Goal: Information Seeking & Learning: Learn about a topic

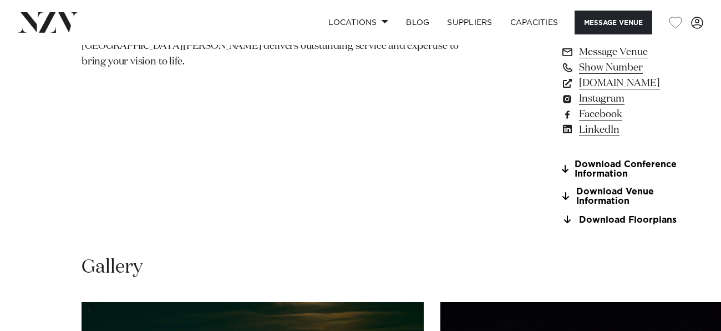
scroll to position [907, 0]
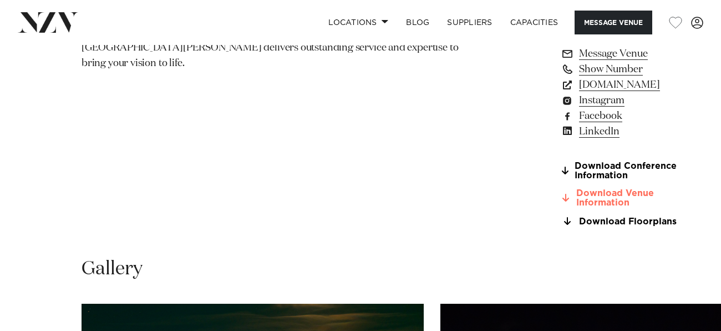
click at [561, 189] on link "Download Venue Information" at bounding box center [621, 198] width 121 height 19
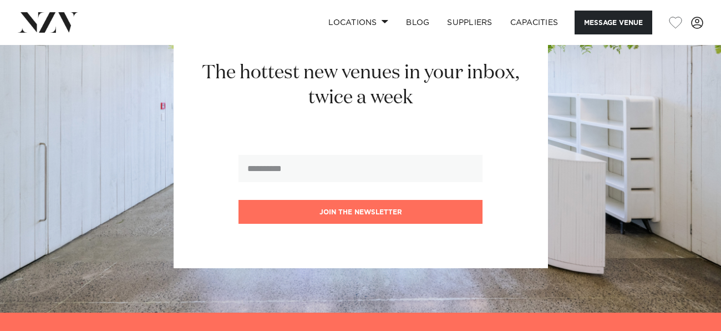
scroll to position [2588, 0]
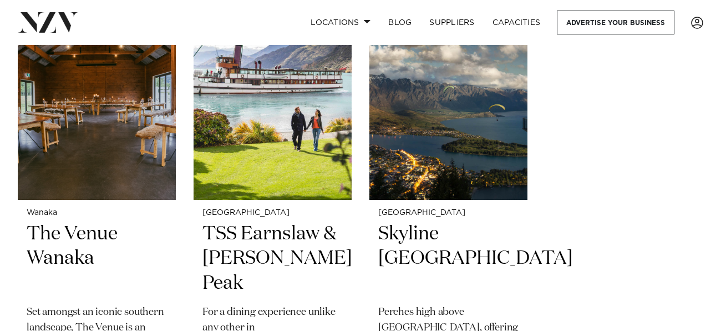
scroll to position [1417, 0]
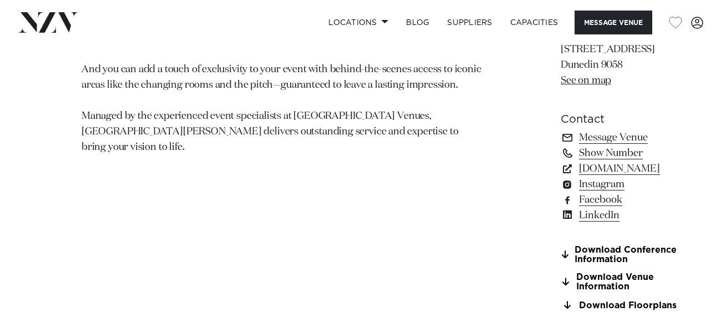
scroll to position [790, 0]
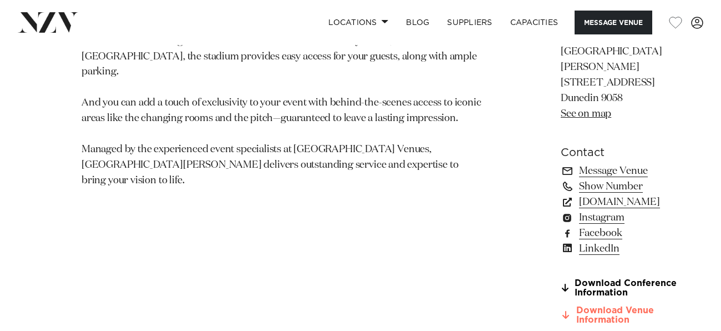
click at [561, 306] on link "Download Venue Information" at bounding box center [621, 315] width 121 height 19
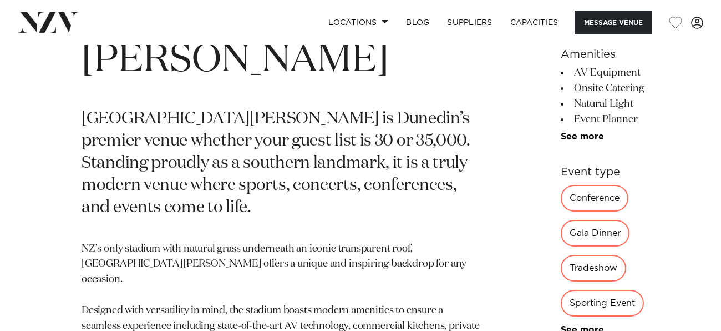
scroll to position [464, 0]
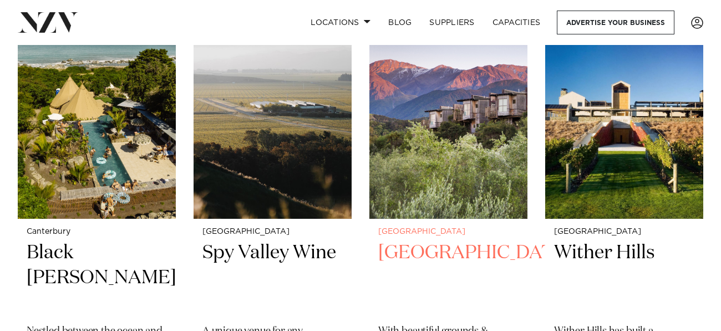
scroll to position [469, 0]
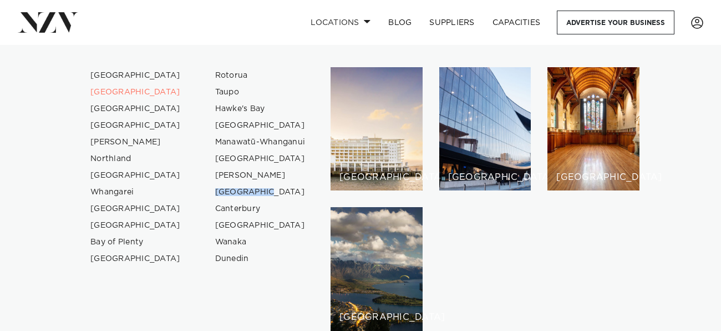
click at [0, 221] on div "Auckland Wellington Christchurch Queenstown Hamilton Northland Bay of Islands W…" at bounding box center [360, 199] width 721 height 264
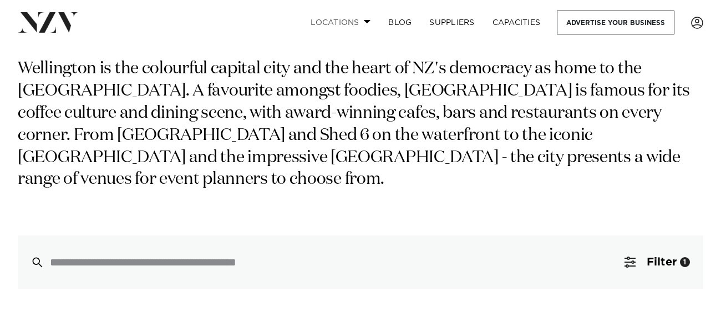
click at [351, 22] on link "Locations" at bounding box center [341, 23] width 78 height 24
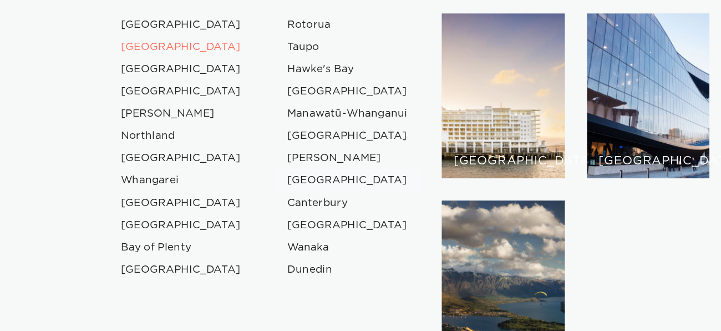
scroll to position [87, 0]
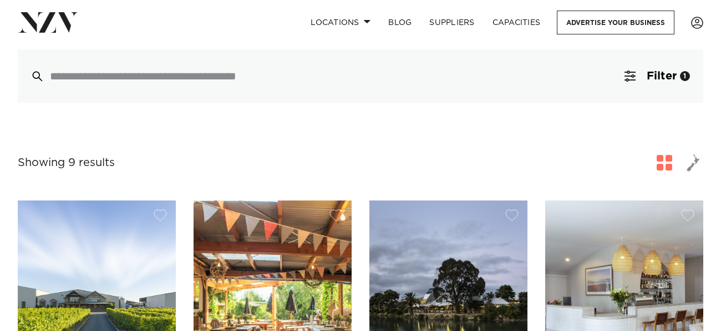
scroll to position [278, 0]
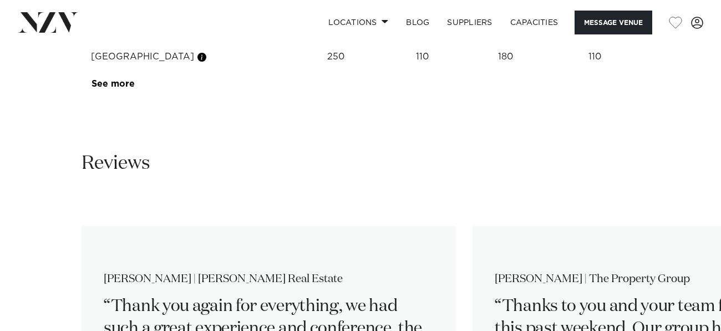
scroll to position [2060, 0]
click at [119, 98] on td "See more" at bounding box center [134, 84] width 105 height 27
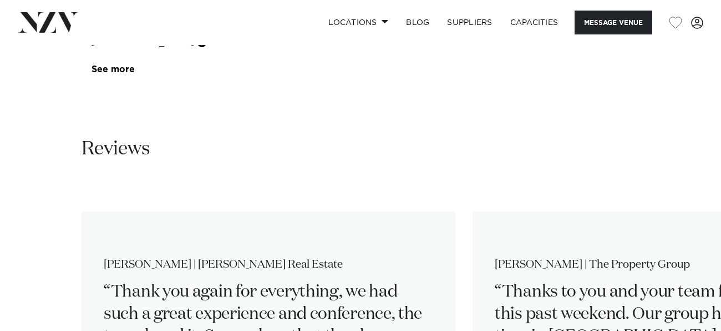
scroll to position [2079, 0]
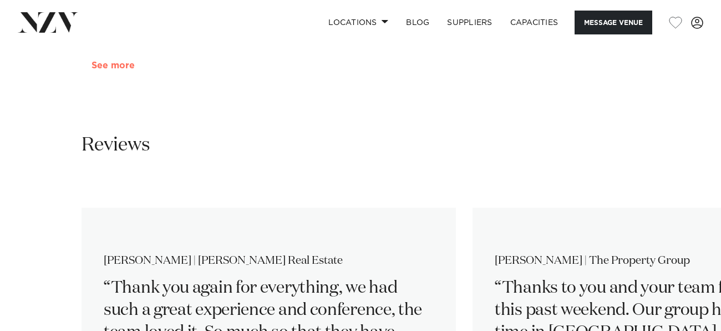
click at [115, 70] on link "See more" at bounding box center [135, 65] width 87 height 9
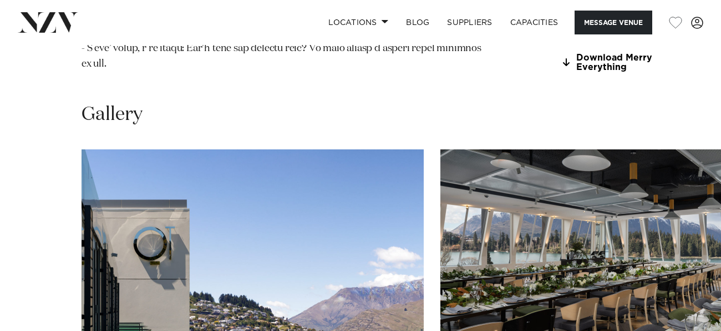
scroll to position [1437, 0]
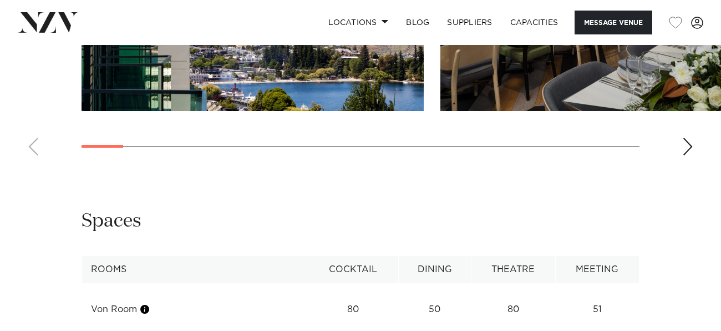
scroll to position [1727, 0]
click at [685, 155] on div "Next slide" at bounding box center [687, 146] width 11 height 18
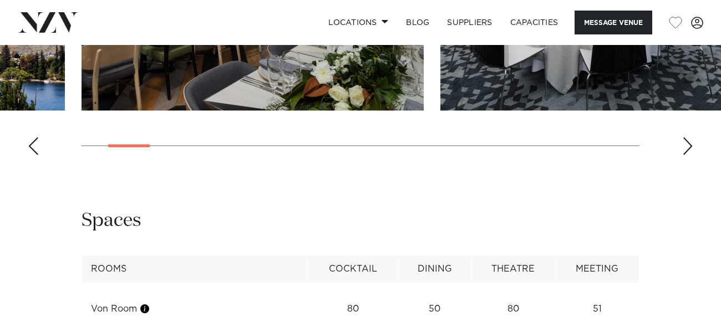
click at [685, 155] on div "Next slide" at bounding box center [687, 146] width 11 height 18
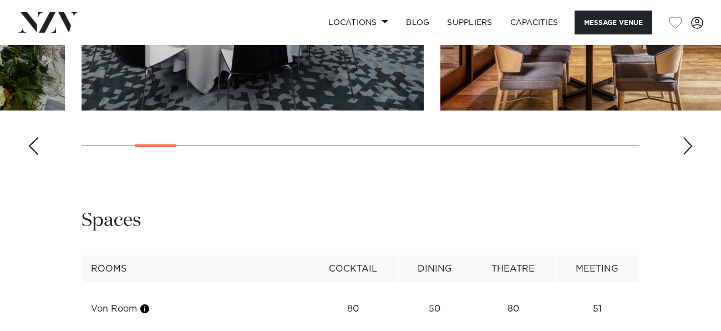
click at [685, 155] on div "Next slide" at bounding box center [687, 146] width 11 height 18
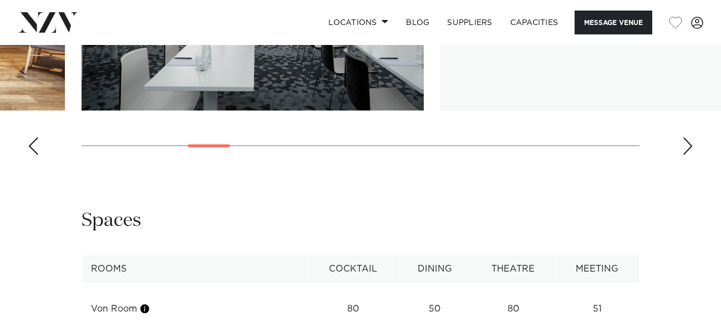
click at [685, 155] on div "Next slide" at bounding box center [687, 146] width 11 height 18
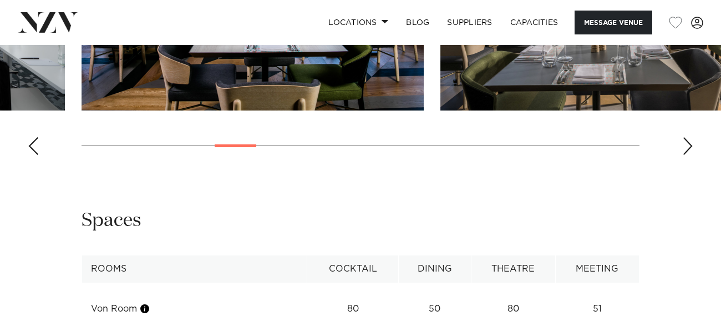
click at [685, 155] on div "Next slide" at bounding box center [687, 146] width 11 height 18
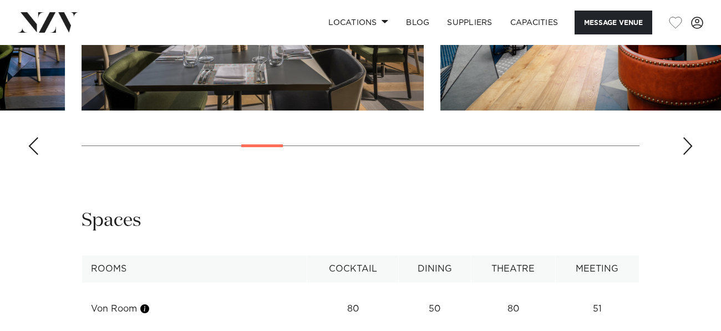
click at [685, 155] on div "Next slide" at bounding box center [687, 146] width 11 height 18
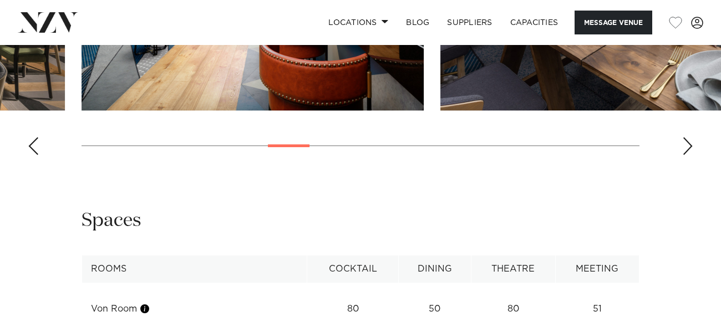
click at [685, 155] on div "Next slide" at bounding box center [687, 146] width 11 height 18
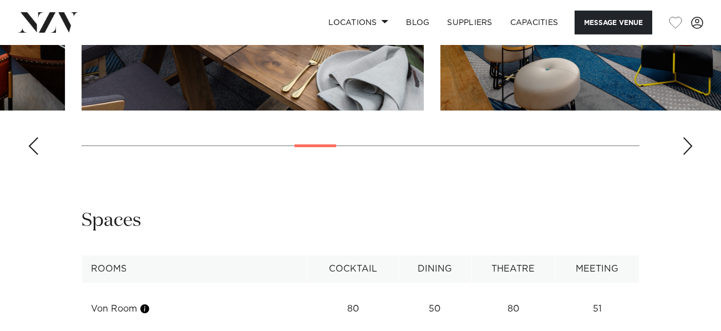
click at [685, 155] on div "Next slide" at bounding box center [687, 146] width 11 height 18
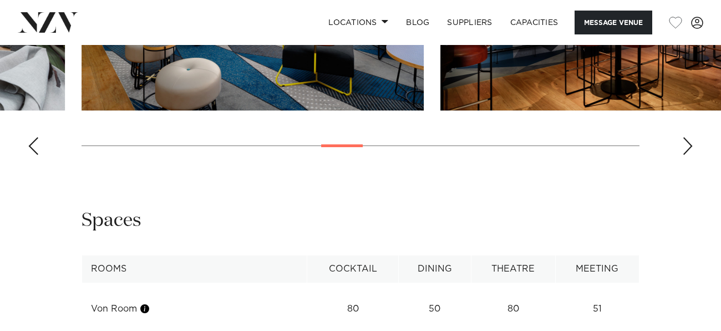
click at [685, 155] on div "Next slide" at bounding box center [687, 146] width 11 height 18
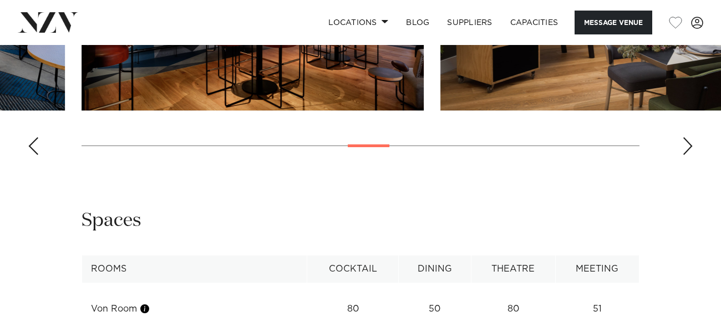
click at [685, 155] on div "Next slide" at bounding box center [687, 146] width 11 height 18
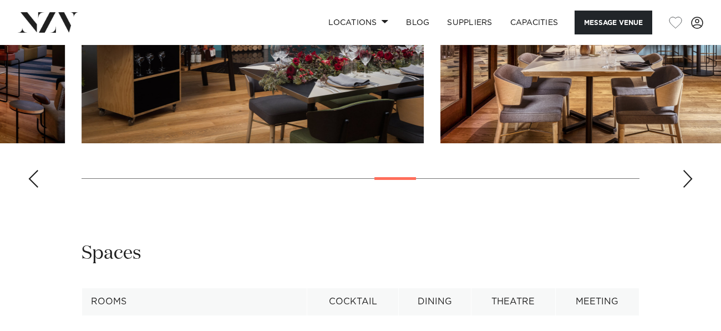
scroll to position [1697, 0]
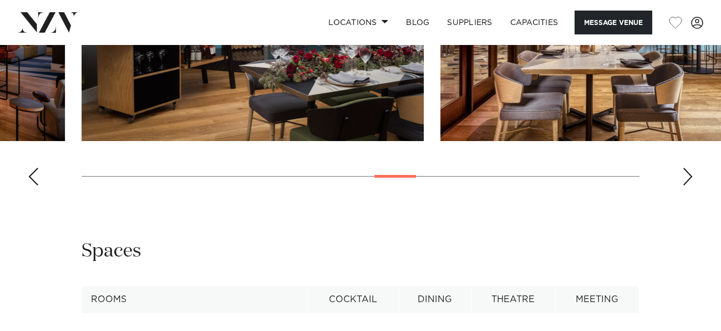
click at [683, 185] on div "Next slide" at bounding box center [687, 177] width 11 height 18
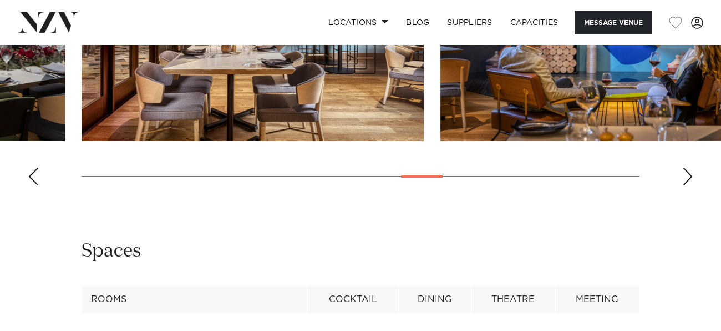
click at [683, 185] on div "Next slide" at bounding box center [687, 177] width 11 height 18
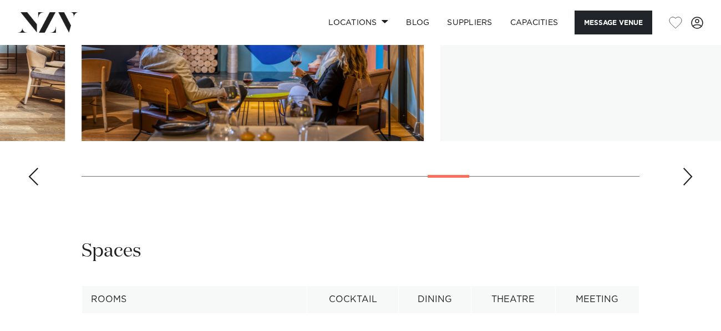
click at [683, 185] on div "Next slide" at bounding box center [687, 177] width 11 height 18
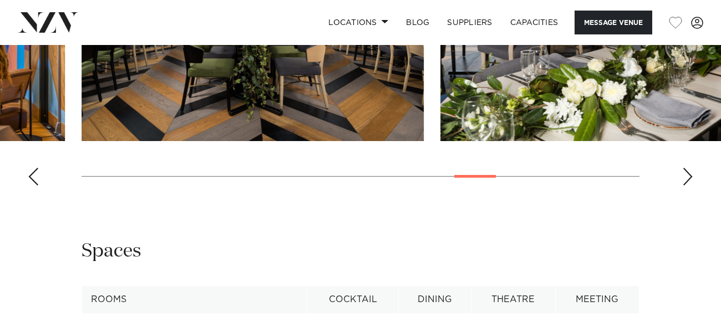
click at [683, 185] on div "Next slide" at bounding box center [687, 177] width 11 height 18
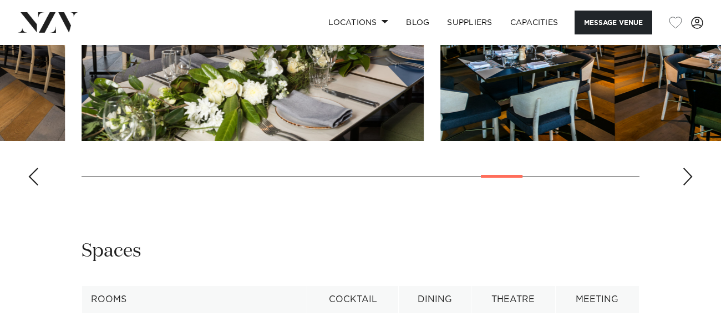
click at [683, 185] on div "Next slide" at bounding box center [687, 177] width 11 height 18
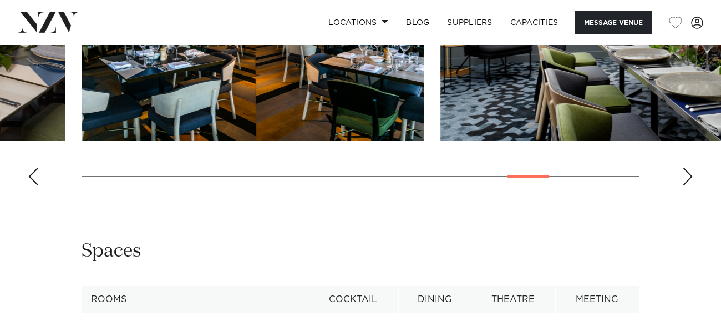
click at [683, 185] on div "Next slide" at bounding box center [687, 177] width 11 height 18
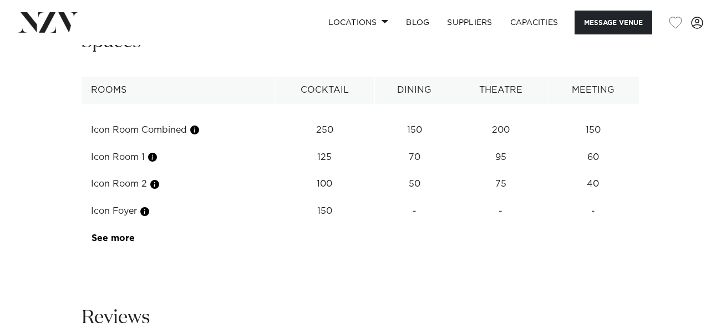
scroll to position [1597, 0]
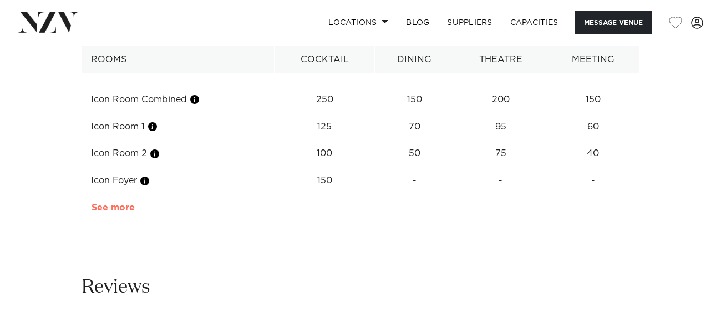
click at [127, 212] on link "See more" at bounding box center [135, 207] width 87 height 9
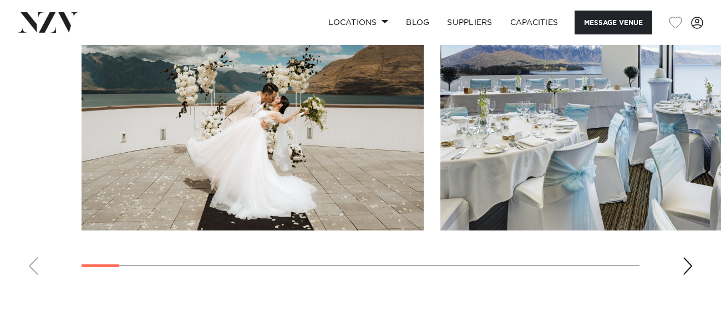
scroll to position [1265, 0]
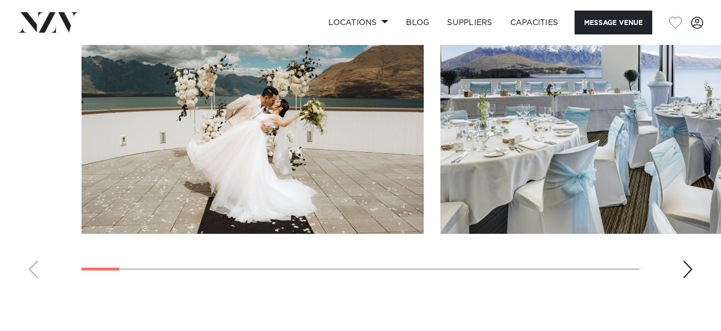
click at [684, 278] on div "Next slide" at bounding box center [687, 269] width 11 height 18
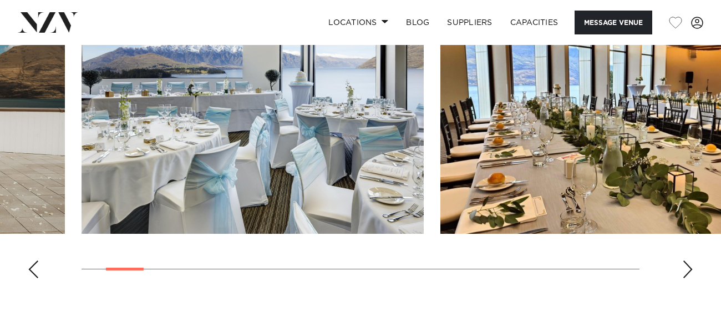
click at [684, 278] on div "Next slide" at bounding box center [687, 269] width 11 height 18
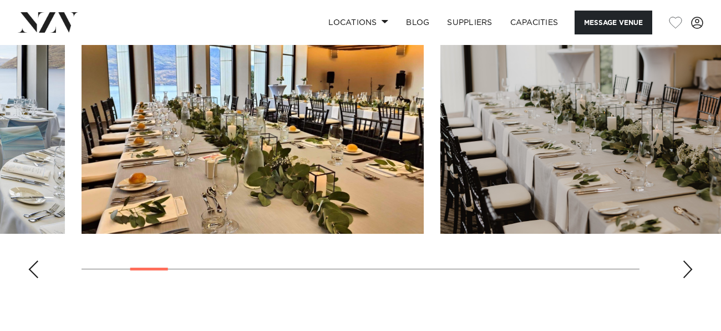
click at [684, 278] on div "Next slide" at bounding box center [687, 269] width 11 height 18
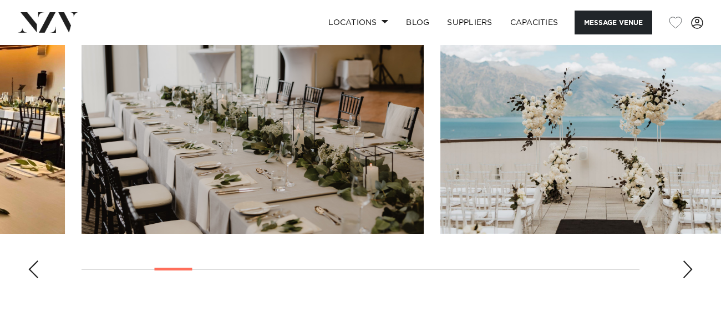
click at [684, 278] on div "Next slide" at bounding box center [687, 269] width 11 height 18
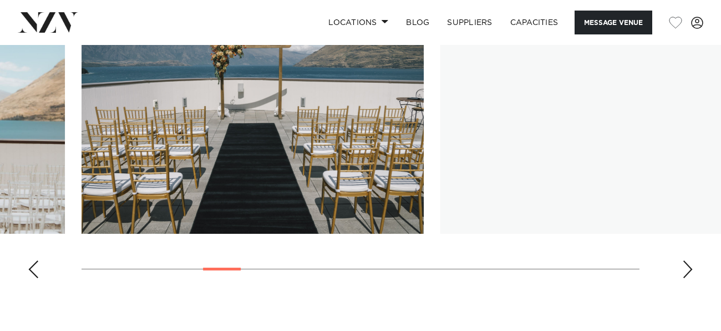
click at [684, 278] on div "Next slide" at bounding box center [687, 269] width 11 height 18
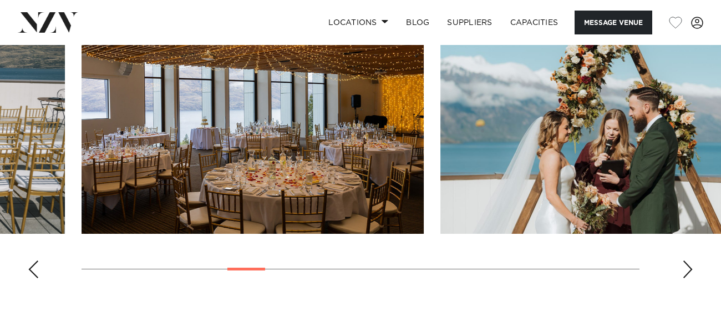
click at [684, 278] on div "Next slide" at bounding box center [687, 269] width 11 height 18
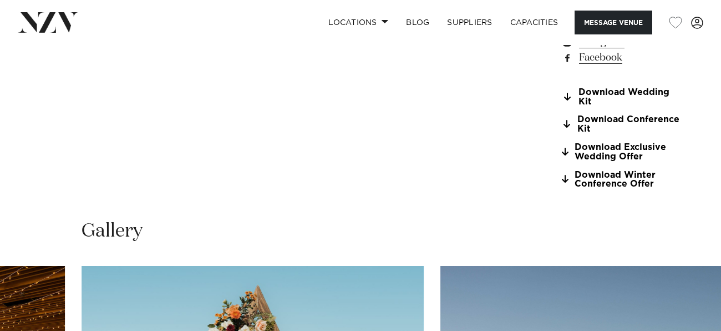
scroll to position [964, 0]
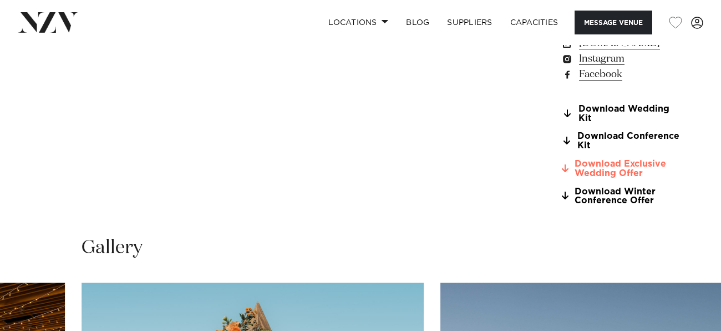
click at [593, 178] on link "Download Exclusive Wedding Offer" at bounding box center [621, 168] width 120 height 19
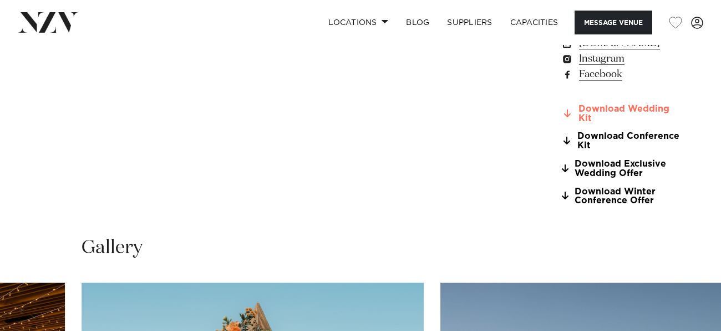
click at [561, 123] on link "Download Wedding Kit" at bounding box center [621, 113] width 120 height 19
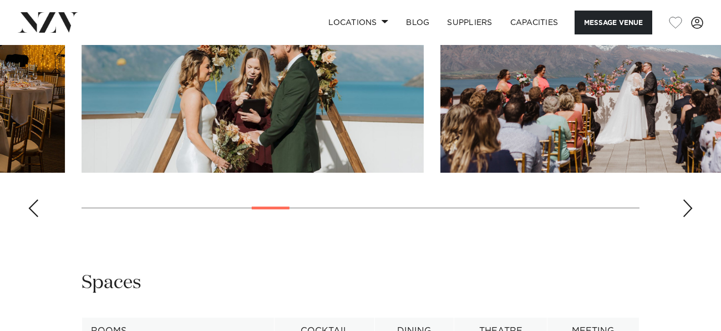
scroll to position [1326, 0]
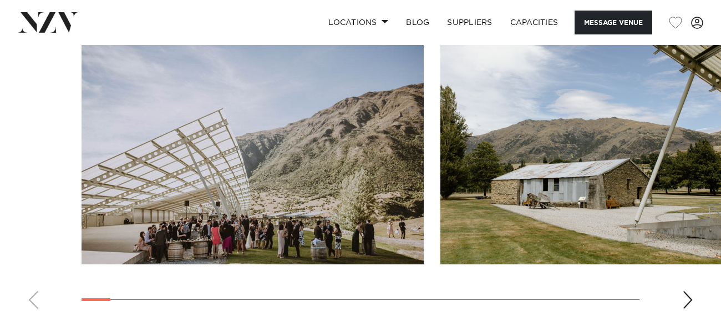
scroll to position [1195, 0]
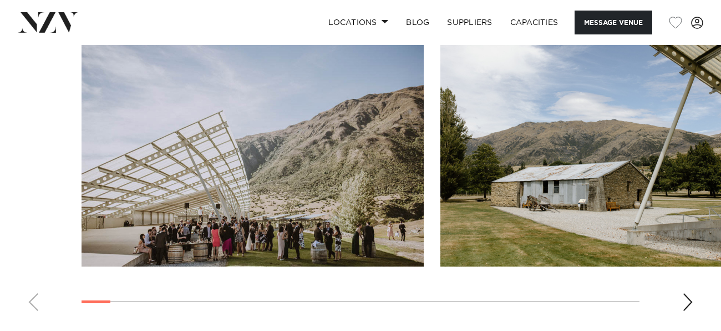
click at [690, 293] on div "Next slide" at bounding box center [687, 302] width 11 height 18
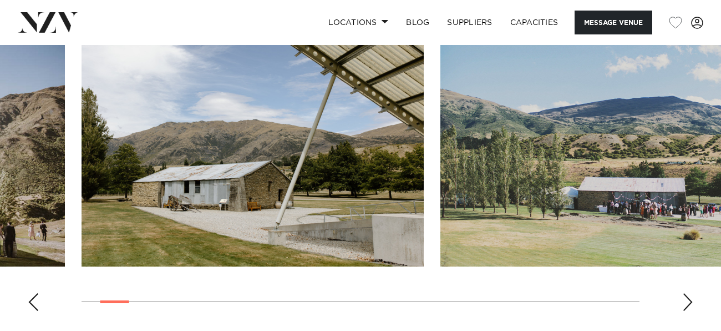
click at [690, 293] on div "Next slide" at bounding box center [687, 302] width 11 height 18
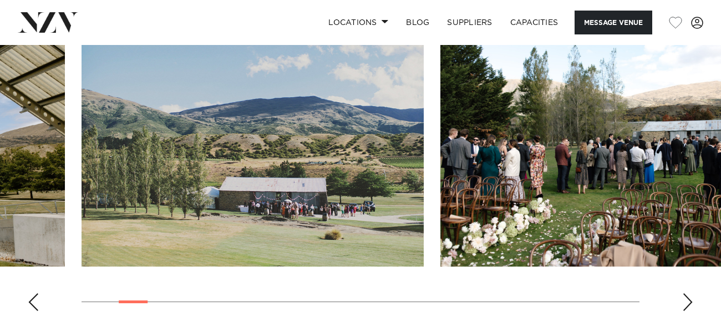
click at [690, 293] on div "Next slide" at bounding box center [687, 302] width 11 height 18
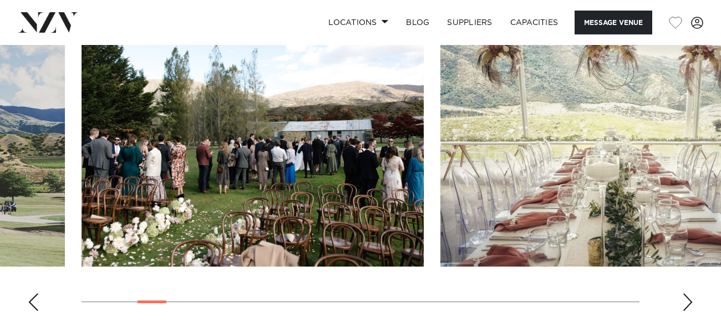
click at [690, 293] on div "Next slide" at bounding box center [687, 302] width 11 height 18
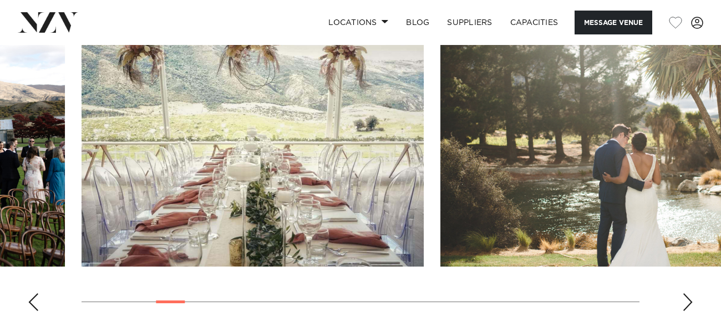
click at [690, 293] on div "Next slide" at bounding box center [687, 302] width 11 height 18
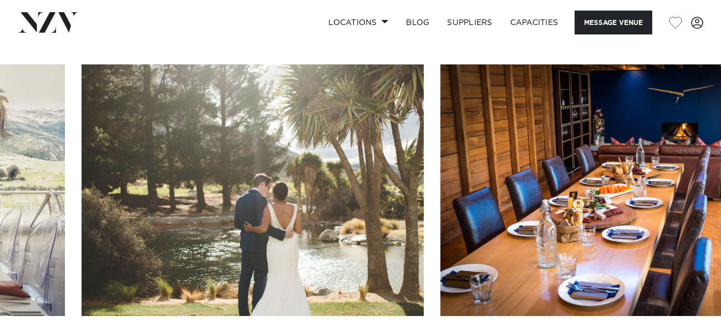
scroll to position [1145, 0]
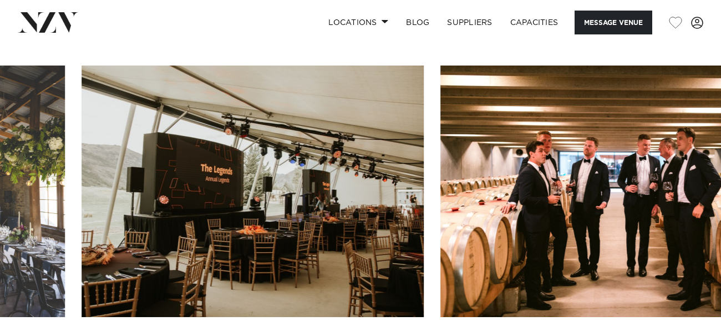
scroll to position [1150, 0]
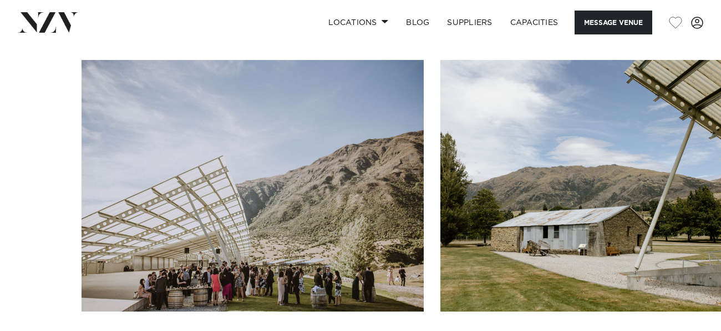
click at [35, 287] on swiper-container at bounding box center [360, 212] width 721 height 305
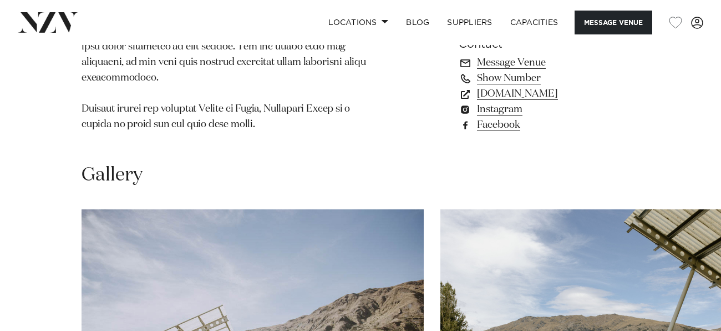
scroll to position [944, 0]
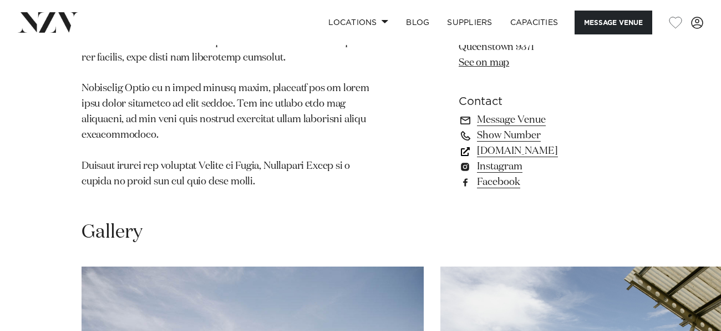
click at [572, 143] on link "www.peregrinewines.co.nz" at bounding box center [549, 151] width 181 height 16
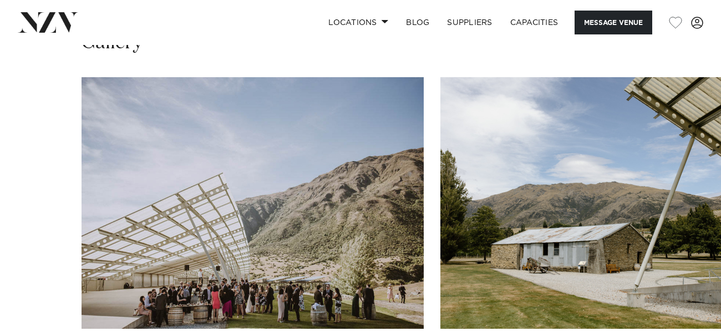
scroll to position [1149, 0]
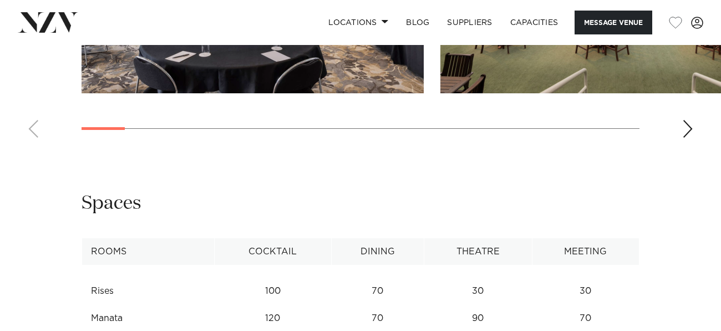
scroll to position [1355, 0]
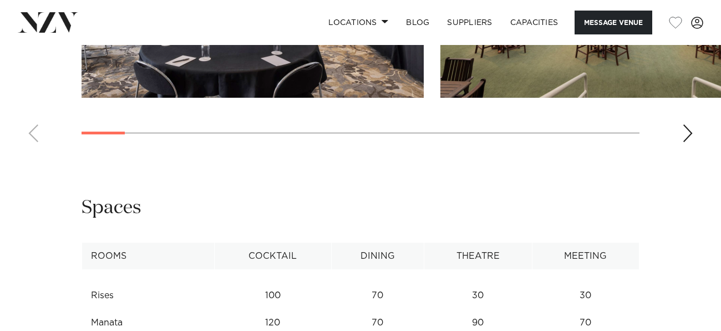
click at [686, 142] on div "Next slide" at bounding box center [687, 133] width 11 height 18
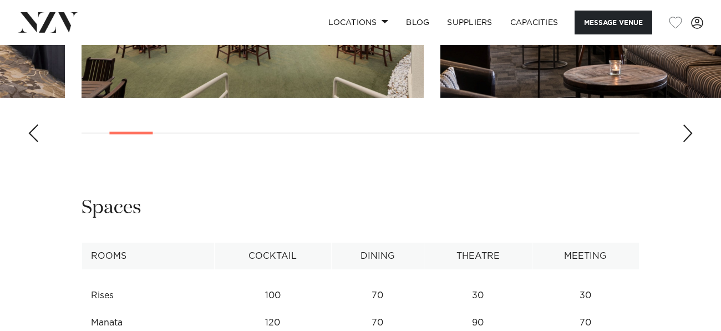
click at [686, 142] on div "Next slide" at bounding box center [687, 133] width 11 height 18
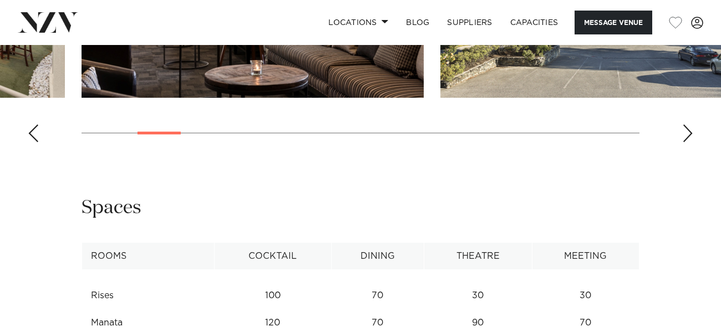
click at [686, 142] on div "Next slide" at bounding box center [687, 133] width 11 height 18
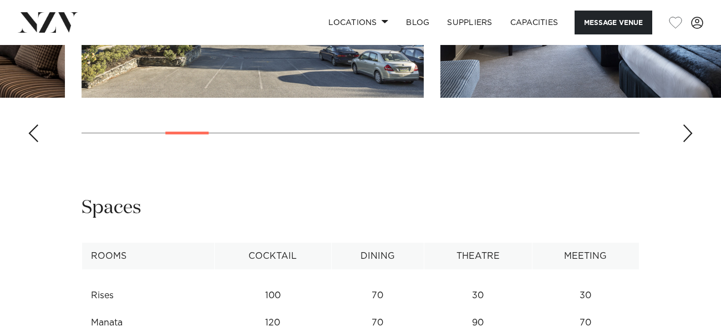
click at [686, 142] on div "Next slide" at bounding box center [687, 133] width 11 height 18
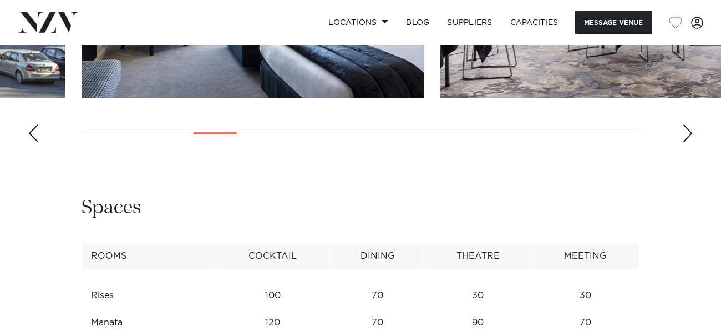
click at [686, 142] on div "Next slide" at bounding box center [687, 133] width 11 height 18
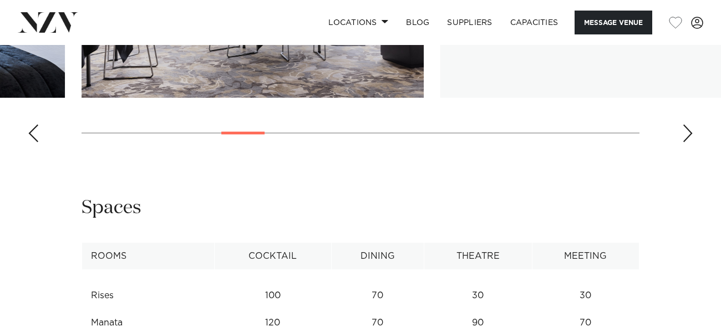
click at [686, 142] on div "Next slide" at bounding box center [687, 133] width 11 height 18
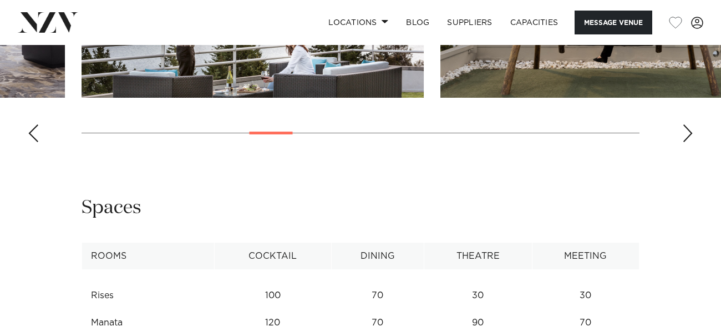
click at [686, 142] on div "Next slide" at bounding box center [687, 133] width 11 height 18
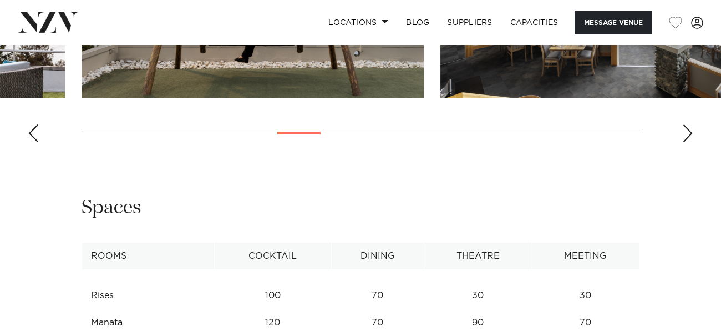
click at [686, 142] on div "Next slide" at bounding box center [687, 133] width 11 height 18
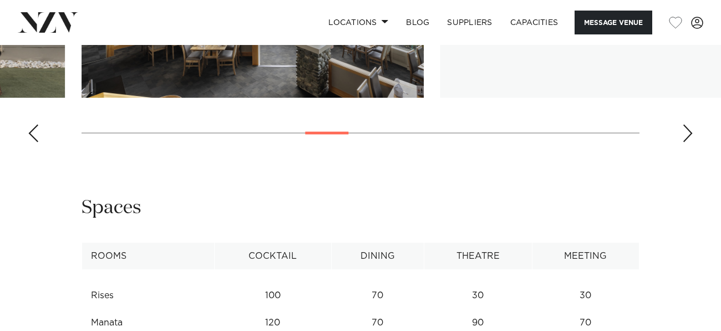
click at [686, 142] on div "Next slide" at bounding box center [687, 133] width 11 height 18
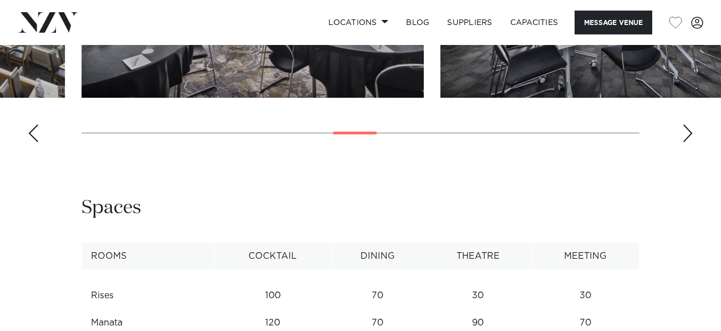
click at [686, 142] on div "Next slide" at bounding box center [687, 133] width 11 height 18
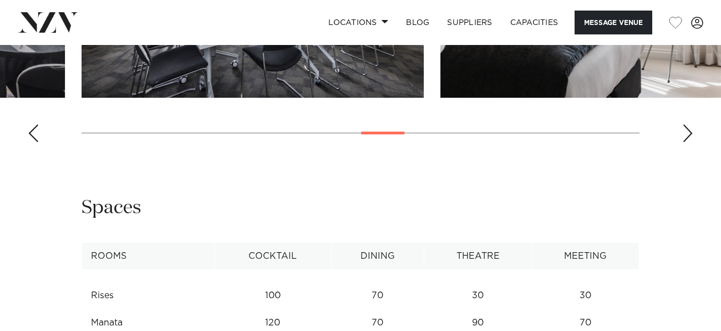
click at [686, 142] on div "Next slide" at bounding box center [687, 133] width 11 height 18
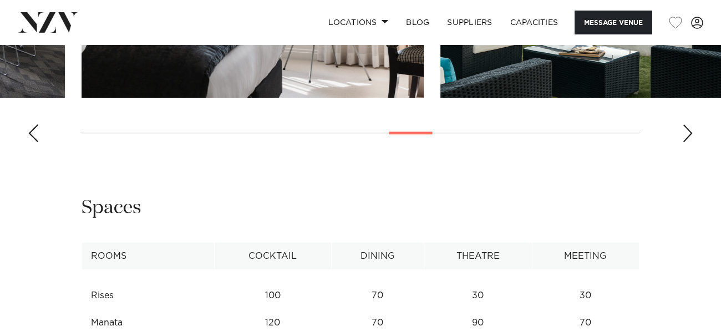
click at [686, 142] on div "Next slide" at bounding box center [687, 133] width 11 height 18
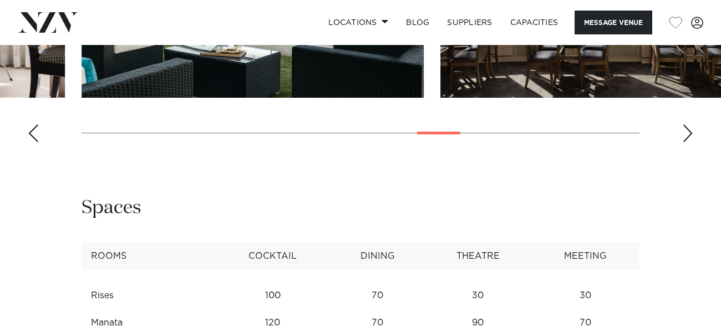
click at [686, 142] on div "Next slide" at bounding box center [687, 133] width 11 height 18
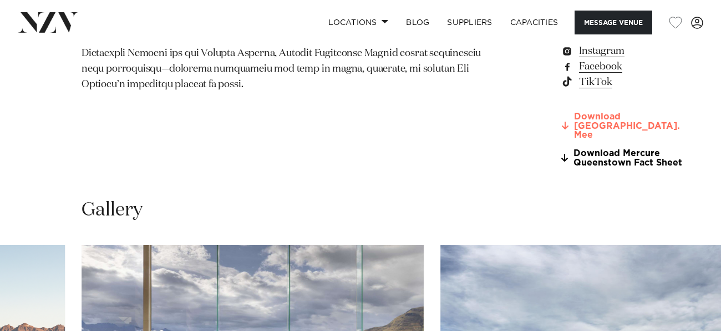
scroll to position [967, 0]
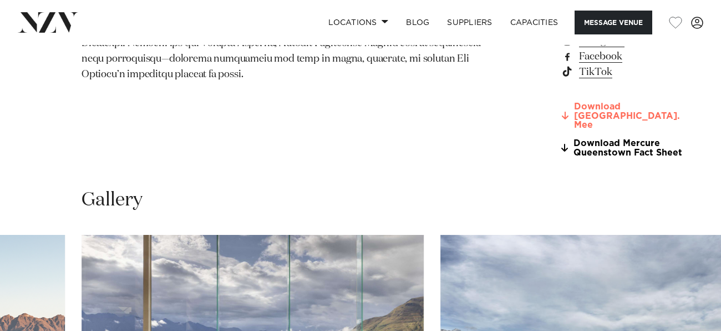
click at [578, 130] on link "Download [GEOGRAPHIC_DATA]. Mee" at bounding box center [623, 116] width 124 height 28
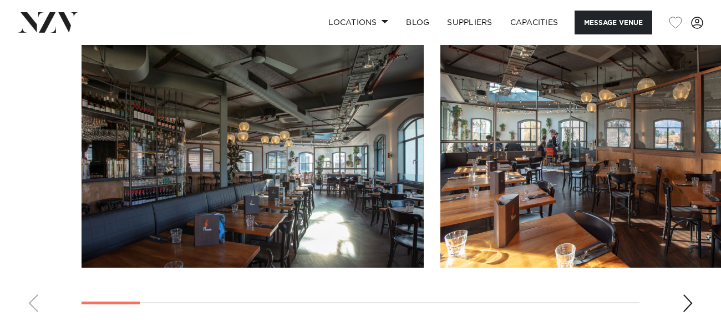
scroll to position [1009, 0]
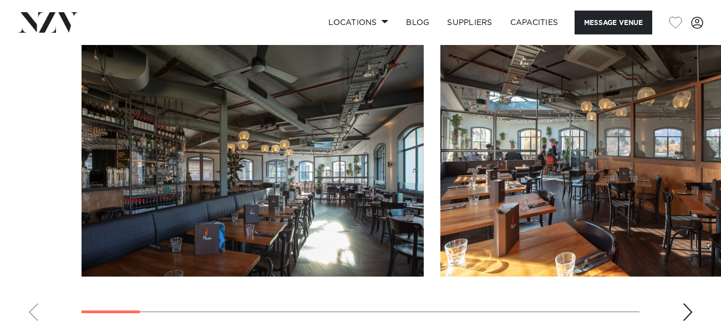
click at [687, 303] on div "Next slide" at bounding box center [687, 312] width 11 height 18
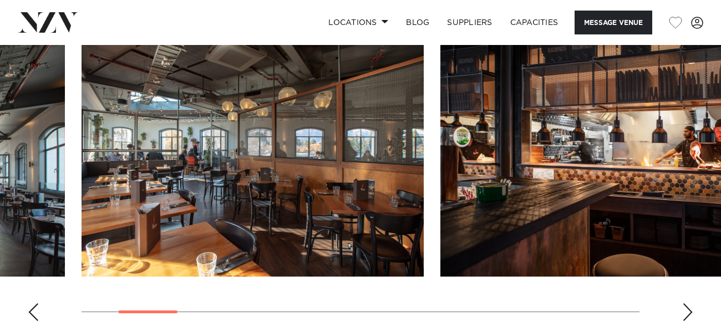
click at [687, 303] on div "Next slide" at bounding box center [687, 312] width 11 height 18
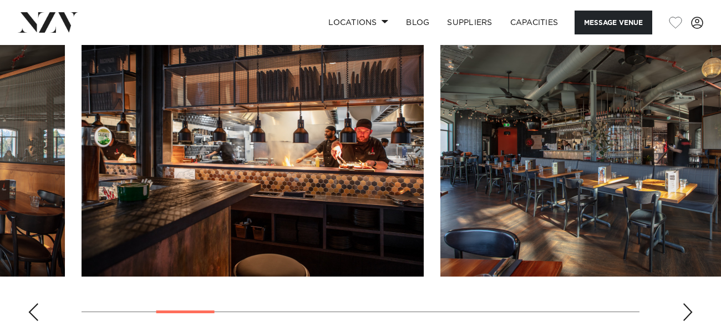
click at [687, 303] on div "Next slide" at bounding box center [687, 312] width 11 height 18
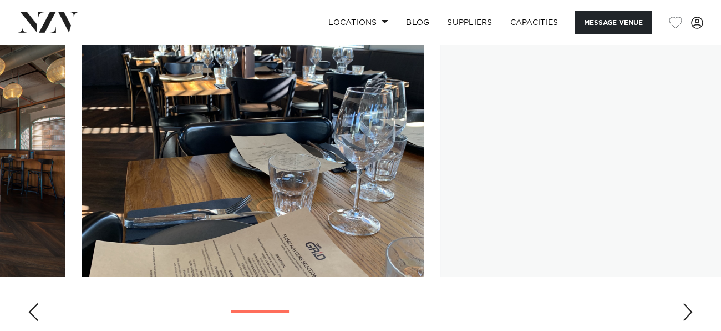
click at [687, 303] on div "Next slide" at bounding box center [687, 312] width 11 height 18
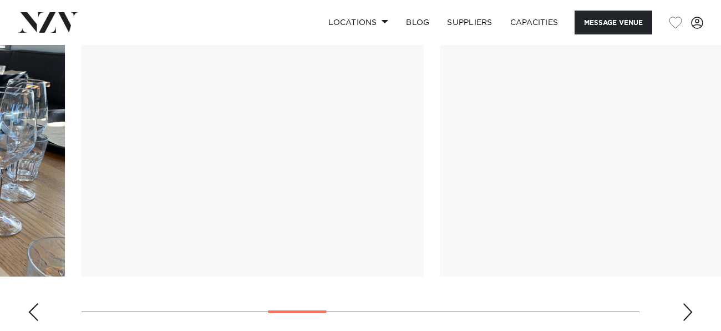
click at [687, 303] on div "Next slide" at bounding box center [687, 312] width 11 height 18
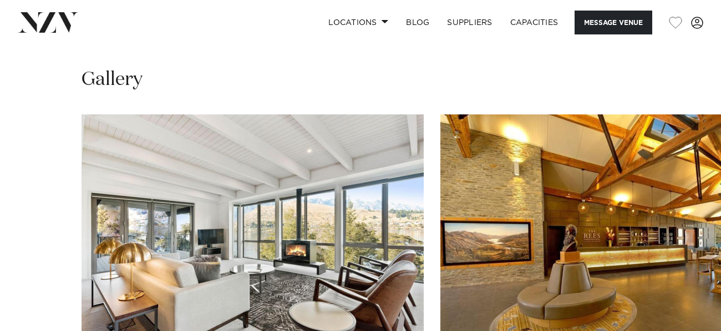
scroll to position [1155, 0]
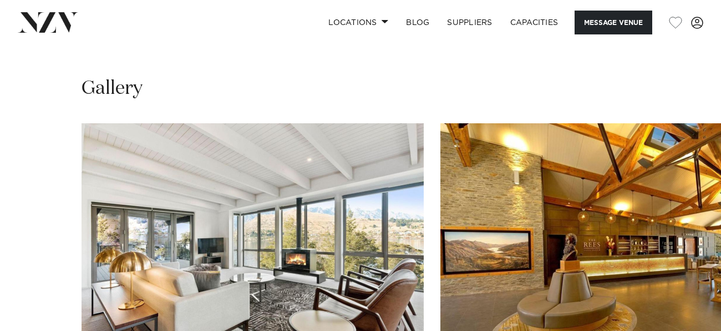
click at [686, 259] on swiper-container at bounding box center [360, 275] width 721 height 305
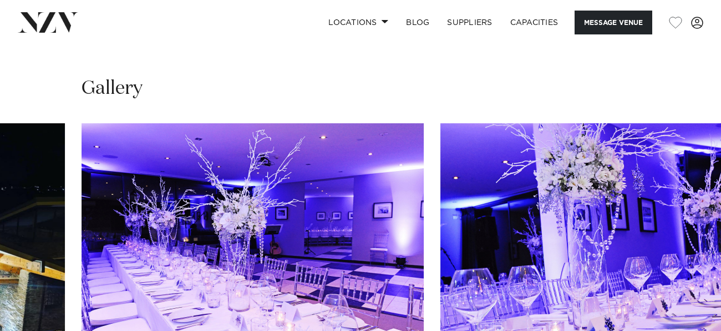
scroll to position [1154, 0]
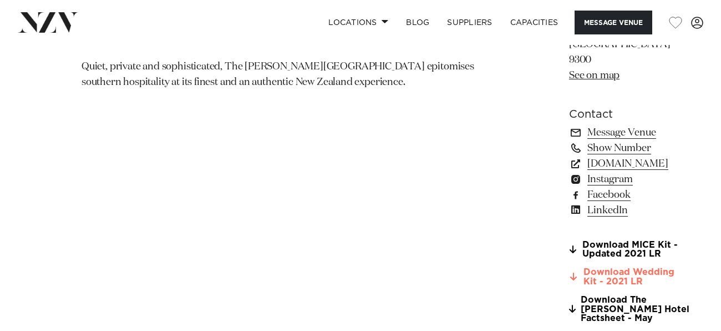
scroll to position [858, 0]
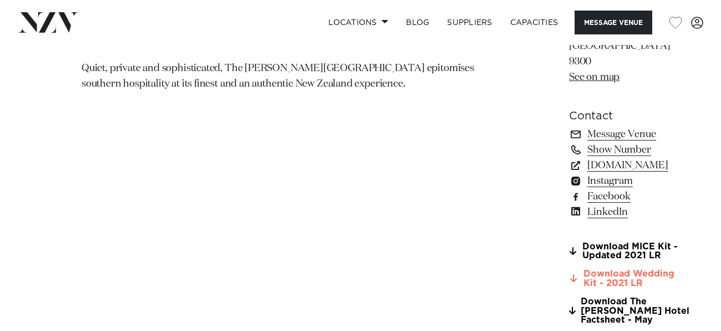
click at [573, 269] on link "Download Wedding Kit - 2021 LR" at bounding box center [629, 278] width 120 height 19
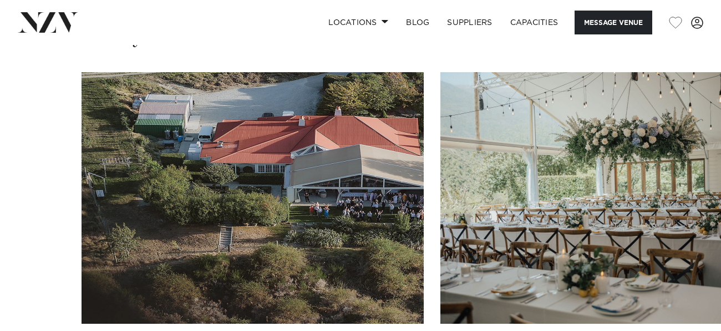
scroll to position [1313, 0]
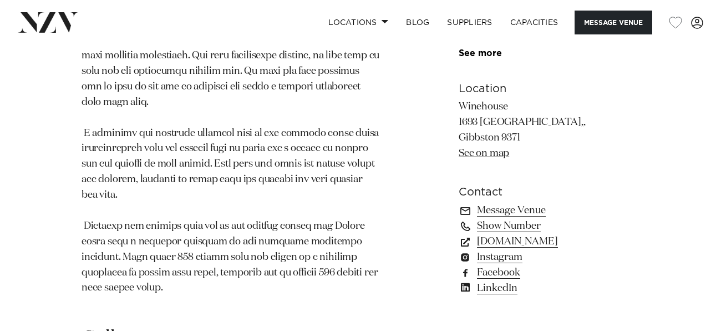
scroll to position [1013, 0]
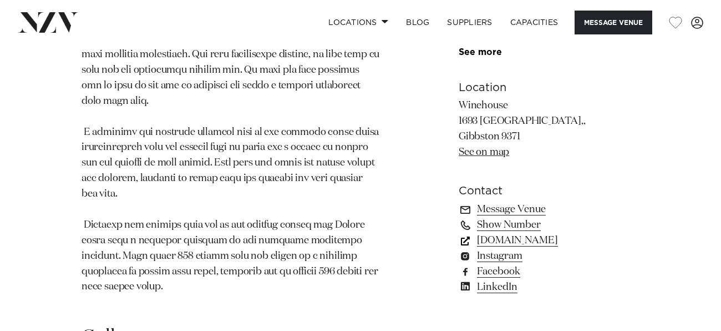
click at [548, 232] on link "www.winehouse.co.nz" at bounding box center [549, 240] width 181 height 16
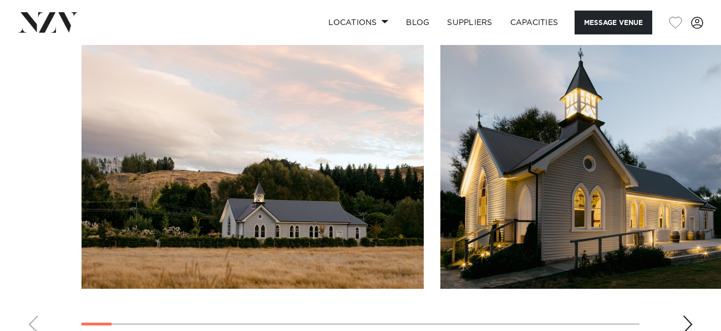
scroll to position [1075, 0]
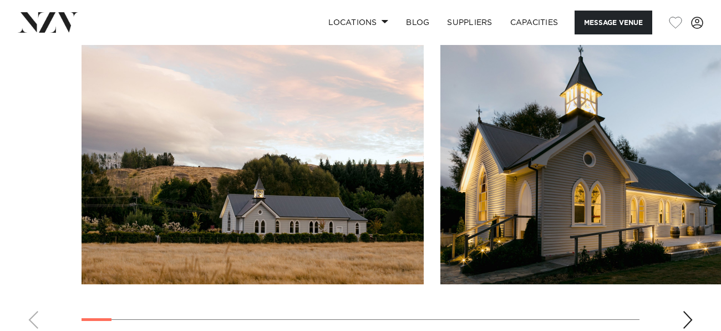
click at [692, 311] on div "Next slide" at bounding box center [687, 320] width 11 height 18
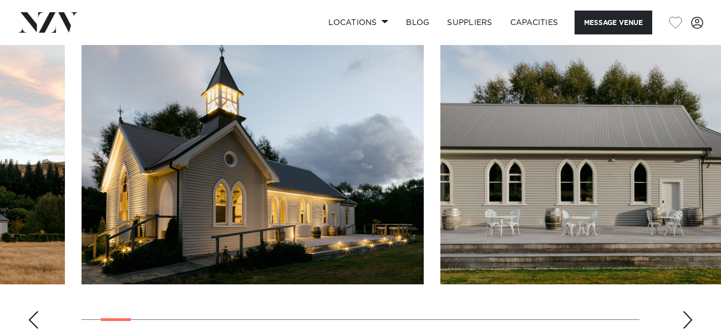
click at [692, 311] on div "Next slide" at bounding box center [687, 320] width 11 height 18
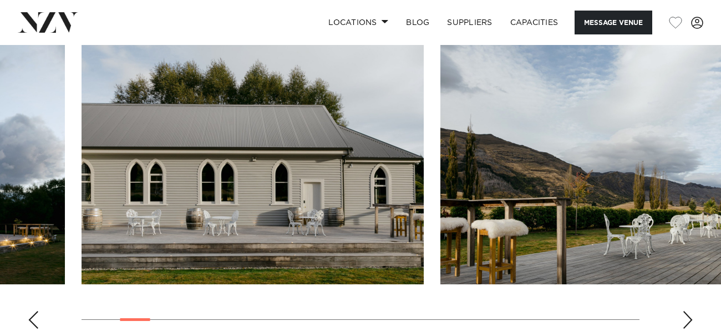
click at [692, 311] on div "Next slide" at bounding box center [687, 320] width 11 height 18
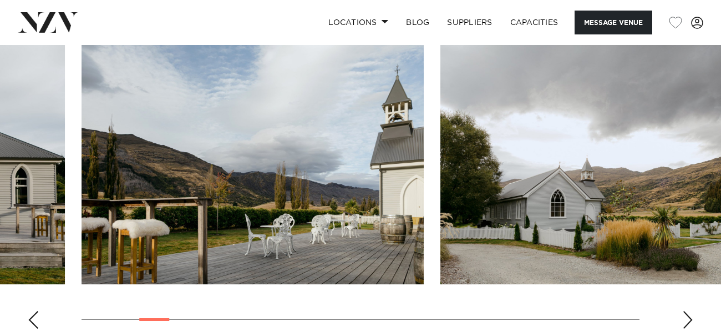
click at [692, 311] on div "Next slide" at bounding box center [687, 320] width 11 height 18
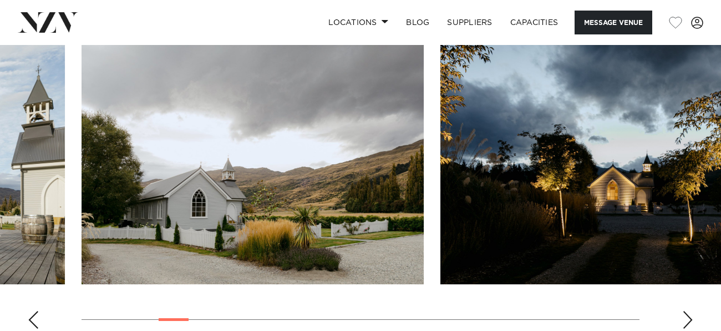
click at [692, 311] on div "Next slide" at bounding box center [687, 320] width 11 height 18
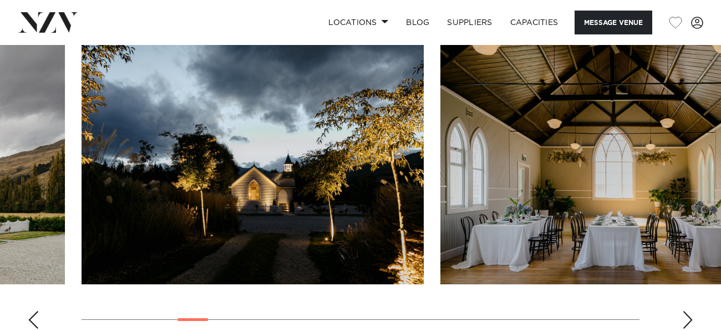
click at [692, 311] on div "Next slide" at bounding box center [687, 320] width 11 height 18
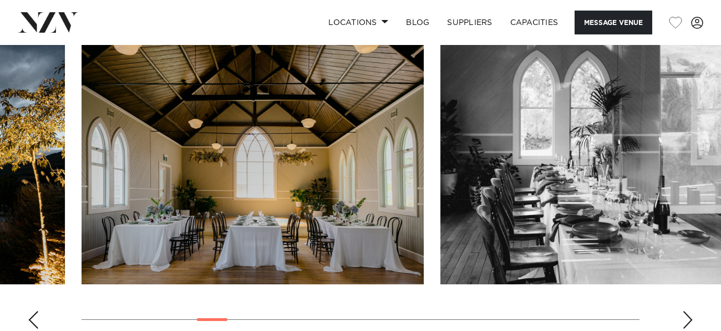
click at [692, 311] on div "Next slide" at bounding box center [687, 320] width 11 height 18
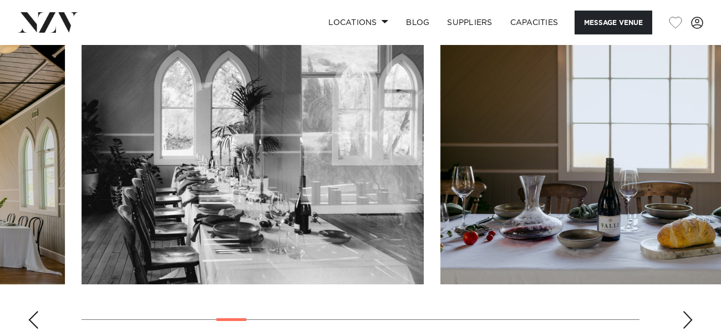
click at [692, 311] on div "Next slide" at bounding box center [687, 320] width 11 height 18
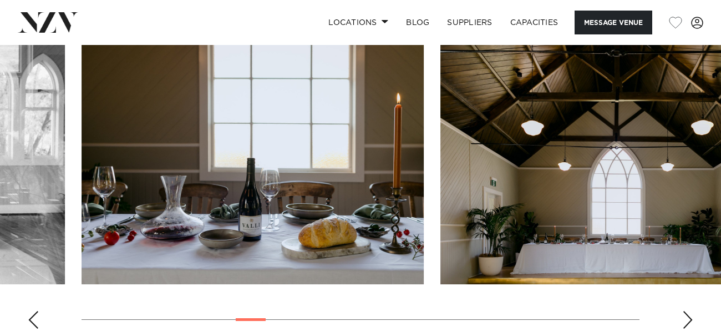
click at [692, 311] on div "Next slide" at bounding box center [687, 320] width 11 height 18
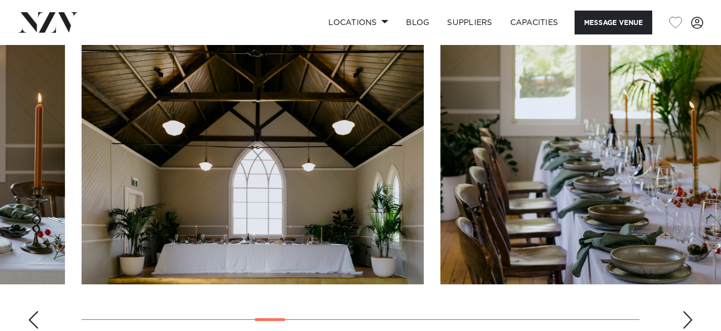
click at [692, 311] on div "Next slide" at bounding box center [687, 320] width 11 height 18
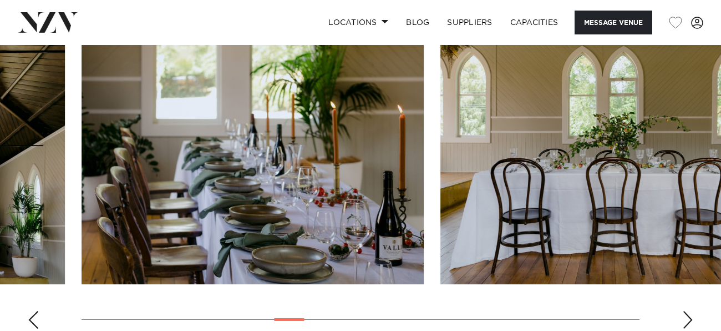
click at [692, 311] on div "Next slide" at bounding box center [687, 320] width 11 height 18
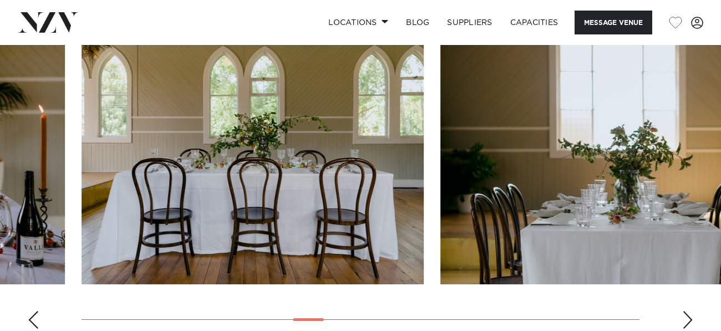
click at [692, 311] on div "Next slide" at bounding box center [687, 320] width 11 height 18
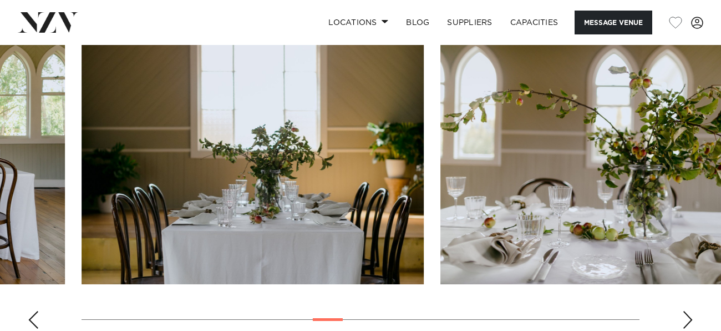
click at [692, 311] on div "Next slide" at bounding box center [687, 320] width 11 height 18
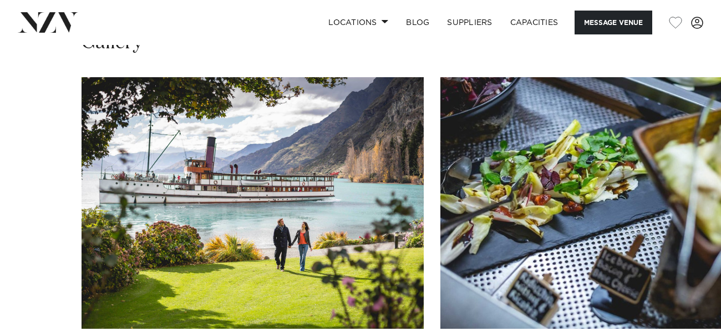
scroll to position [954, 0]
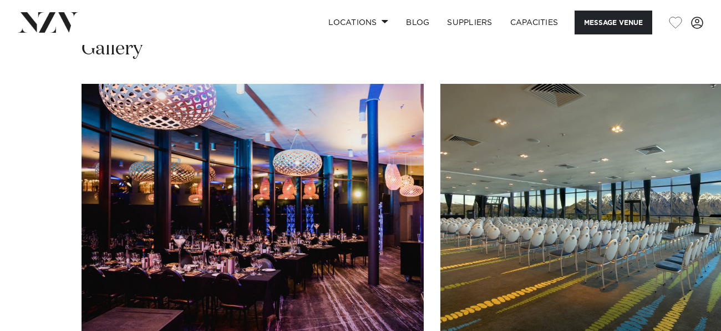
scroll to position [867, 0]
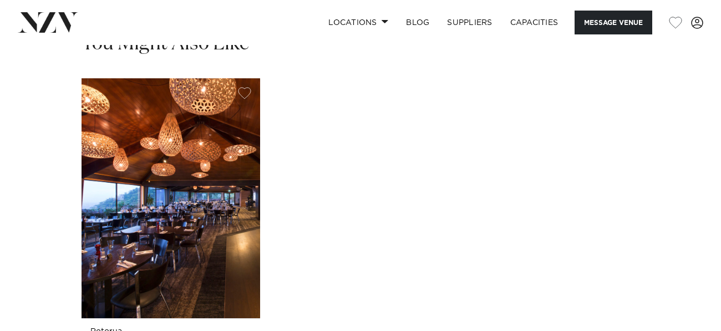
scroll to position [797, 0]
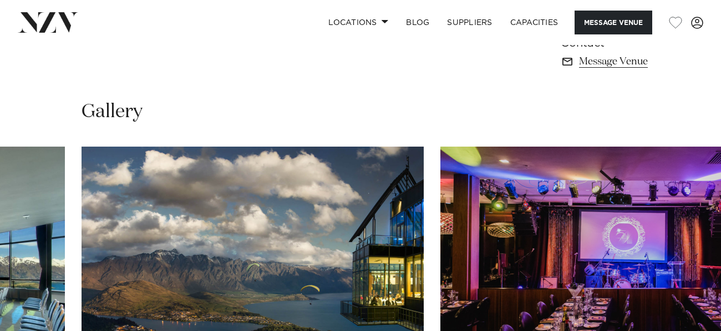
click at [685, 324] on swiper-container at bounding box center [360, 298] width 721 height 305
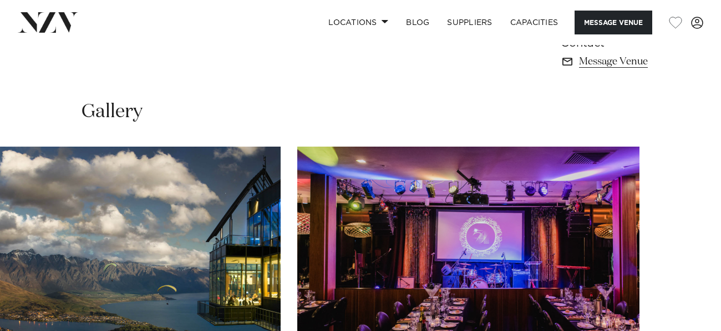
click at [685, 324] on swiper-container at bounding box center [360, 298] width 721 height 305
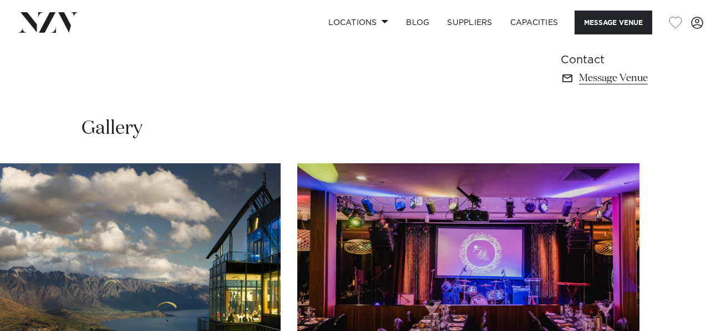
scroll to position [790, 0]
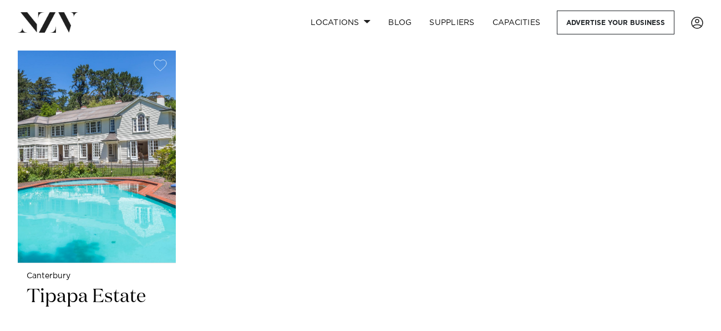
scroll to position [2306, 0]
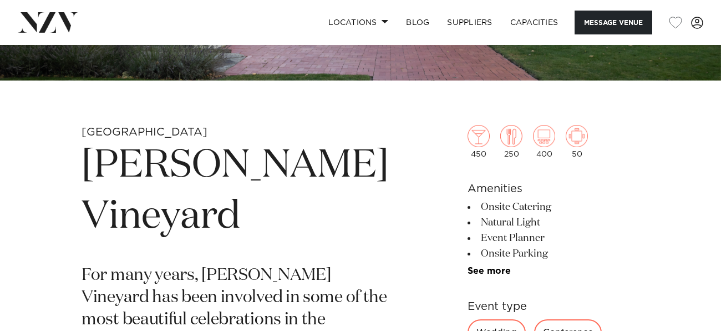
scroll to position [304, 0]
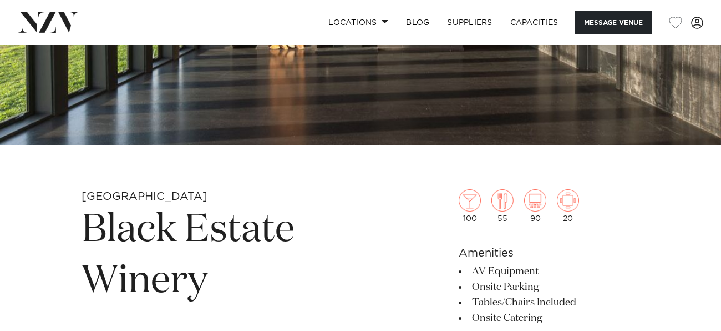
scroll to position [239, 0]
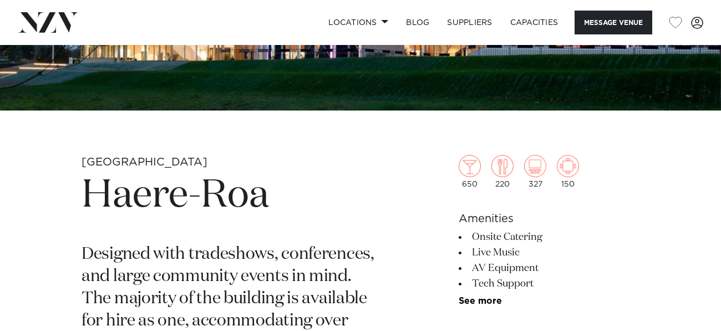
scroll to position [277, 0]
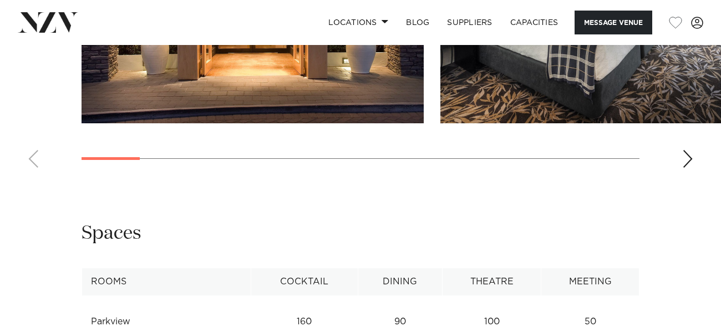
scroll to position [1307, 0]
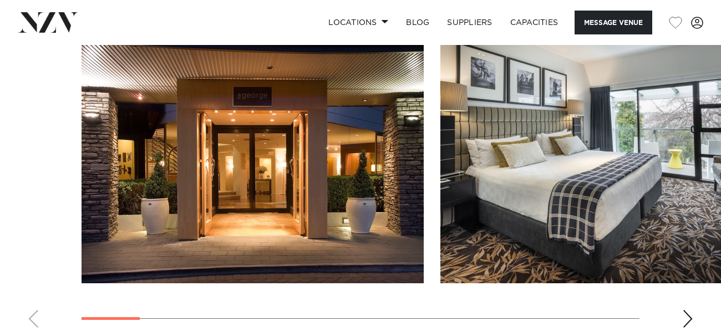
scroll to position [1092, 0]
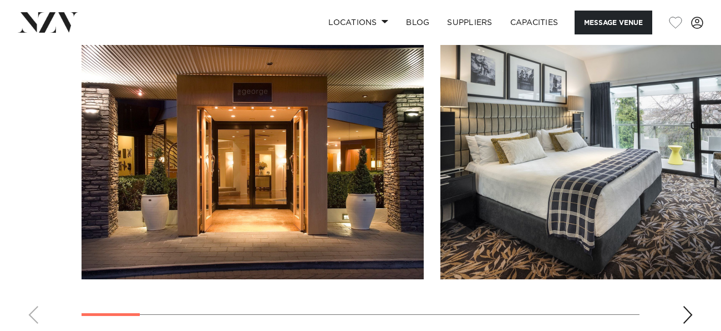
click at [695, 247] on swiper-container at bounding box center [360, 180] width 721 height 305
click at [691, 306] on div "Next slide" at bounding box center [687, 315] width 11 height 18
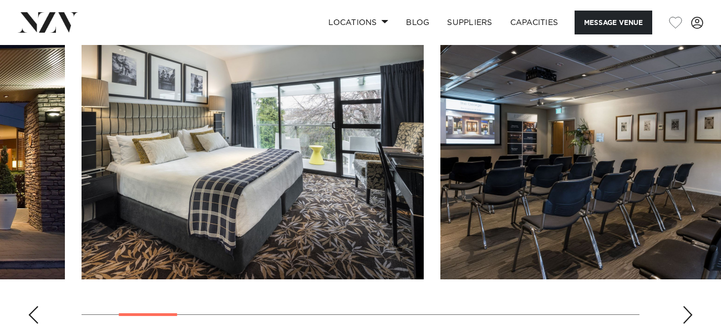
click at [691, 306] on div "Next slide" at bounding box center [687, 315] width 11 height 18
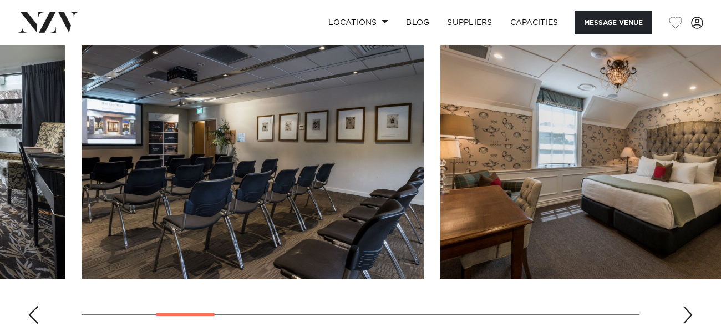
click at [691, 306] on div "Next slide" at bounding box center [687, 315] width 11 height 18
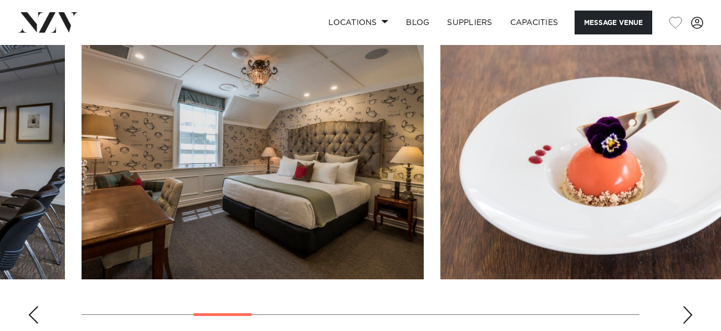
click at [691, 306] on div "Next slide" at bounding box center [687, 315] width 11 height 18
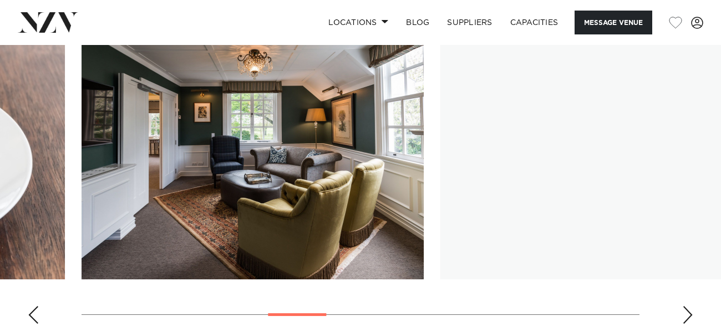
click at [691, 306] on div "Next slide" at bounding box center [687, 315] width 11 height 18
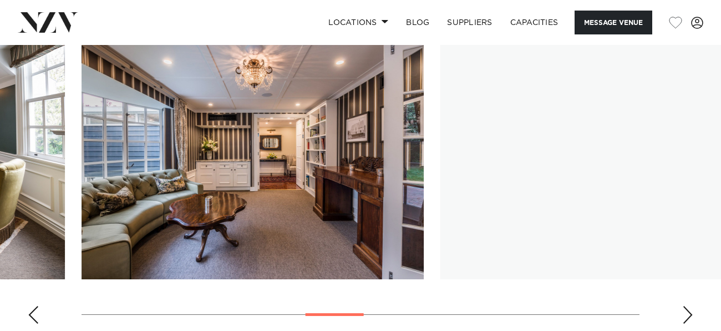
click at [691, 306] on div "Next slide" at bounding box center [687, 315] width 11 height 18
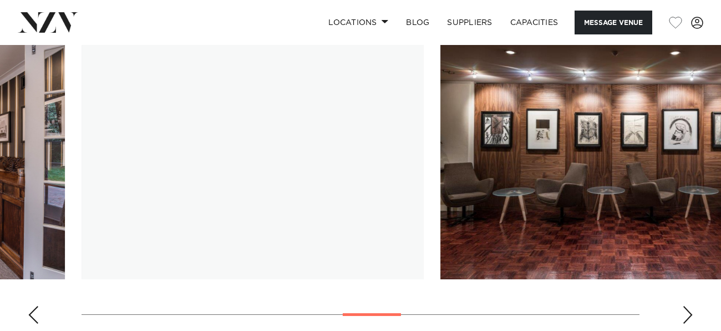
click at [691, 306] on div "Next slide" at bounding box center [687, 315] width 11 height 18
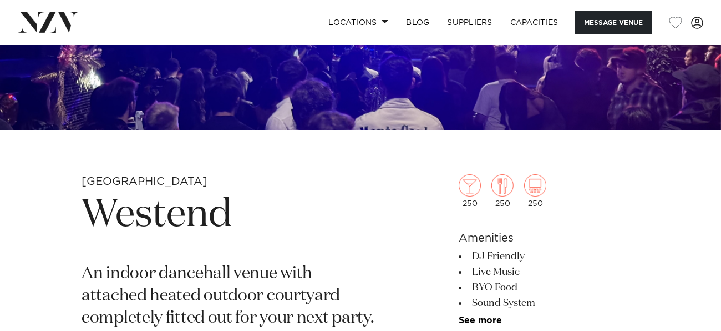
scroll to position [254, 0]
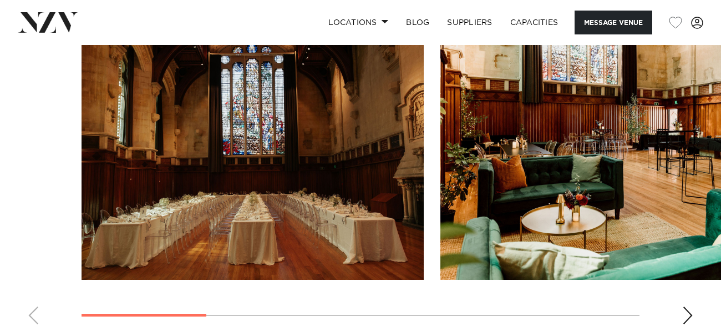
scroll to position [1081, 0]
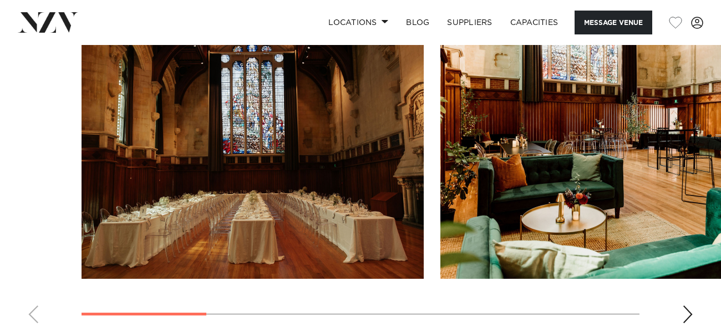
click at [687, 305] on div "Next slide" at bounding box center [687, 314] width 11 height 18
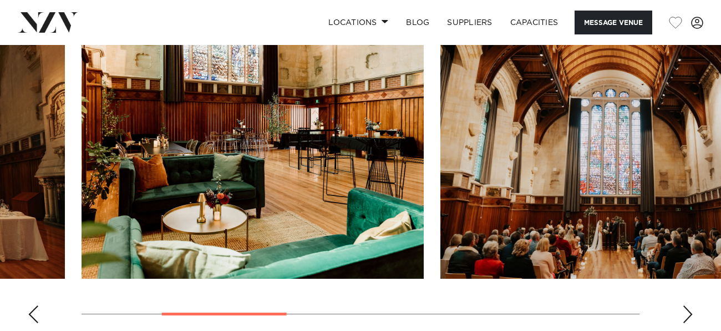
click at [687, 305] on div "Next slide" at bounding box center [687, 314] width 11 height 18
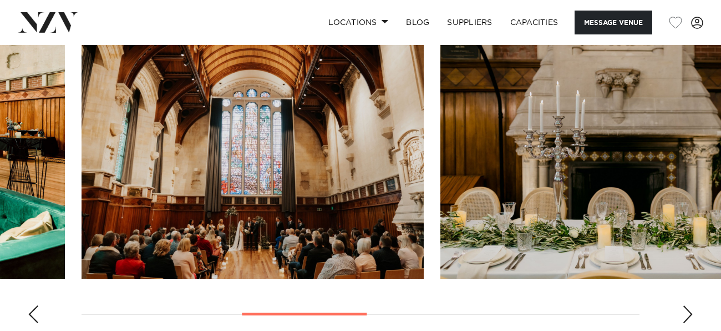
click at [687, 305] on div "Next slide" at bounding box center [687, 314] width 11 height 18
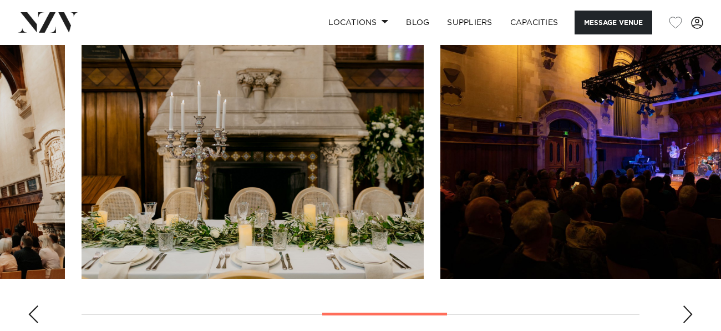
click at [687, 305] on div "Next slide" at bounding box center [687, 314] width 11 height 18
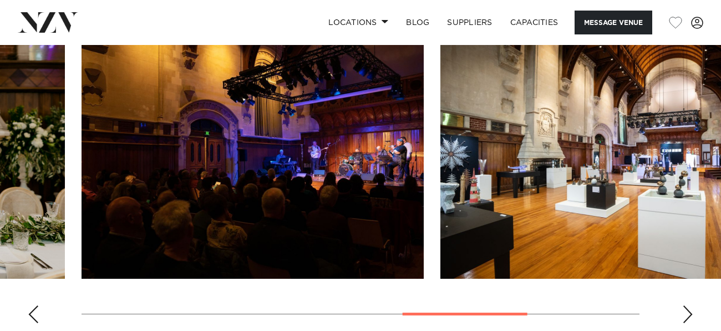
click at [687, 305] on div "Next slide" at bounding box center [687, 314] width 11 height 18
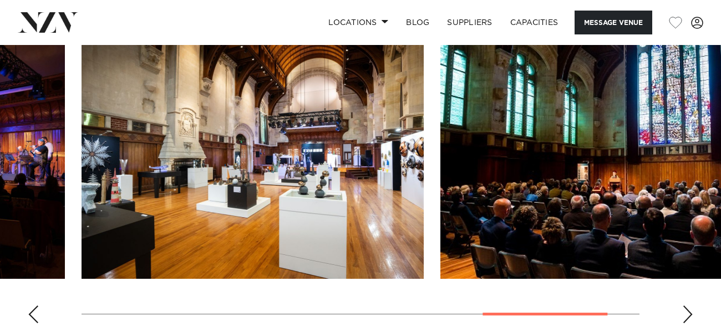
click at [687, 305] on div "Next slide" at bounding box center [687, 314] width 11 height 18
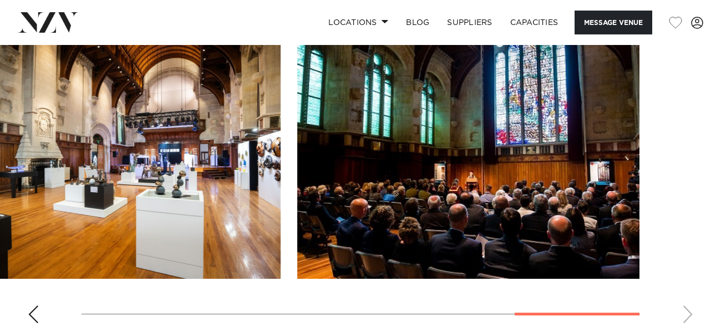
click at [687, 241] on swiper-container at bounding box center [360, 179] width 721 height 305
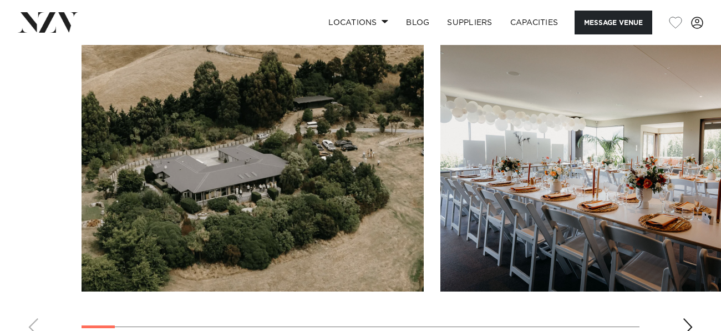
scroll to position [1055, 0]
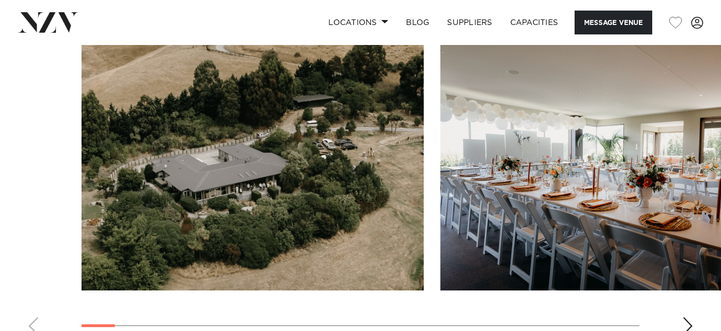
click at [687, 325] on div "Next slide" at bounding box center [687, 326] width 11 height 18
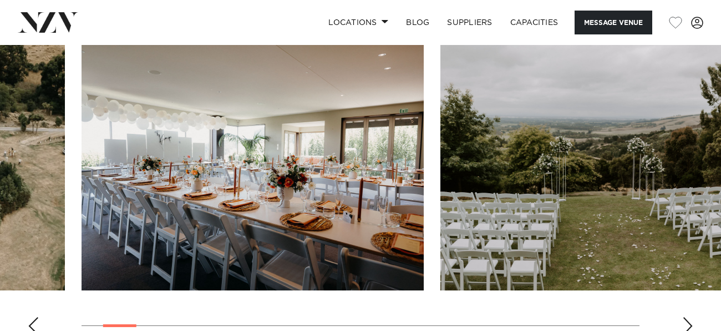
click at [687, 325] on div "Next slide" at bounding box center [687, 326] width 11 height 18
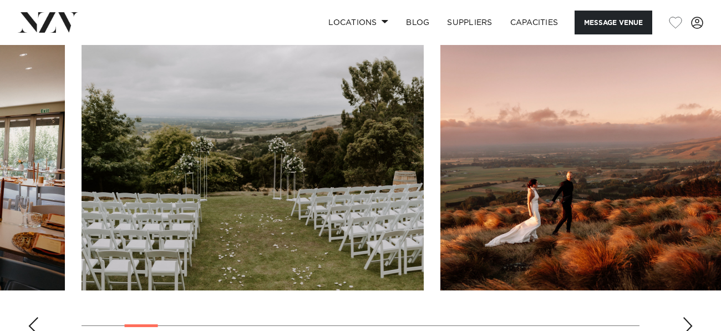
click at [687, 325] on div "Next slide" at bounding box center [687, 326] width 11 height 18
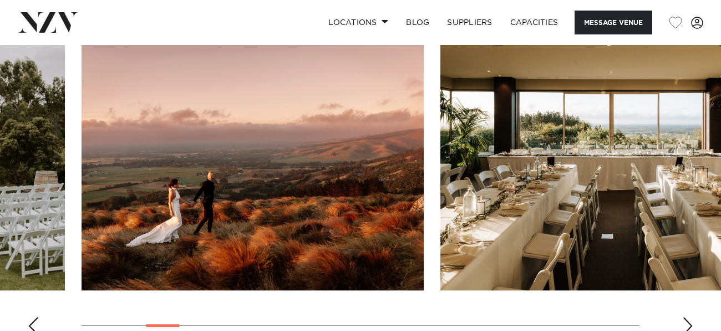
click at [687, 325] on div "Next slide" at bounding box center [687, 326] width 11 height 18
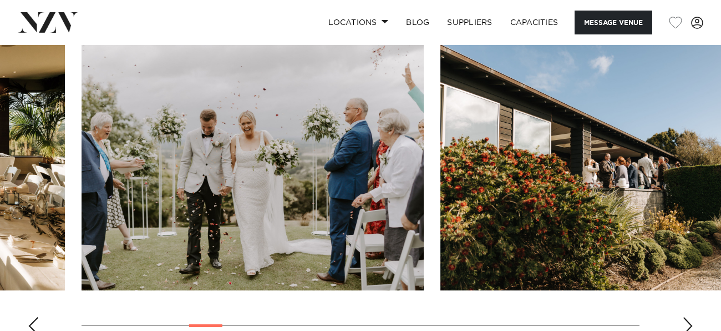
click at [687, 325] on div "Next slide" at bounding box center [687, 326] width 11 height 18
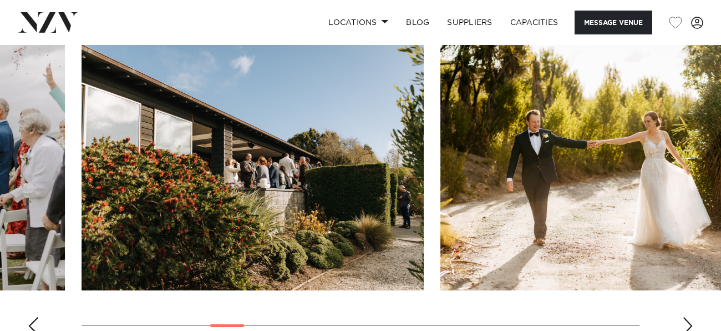
click at [687, 325] on div "Next slide" at bounding box center [687, 326] width 11 height 18
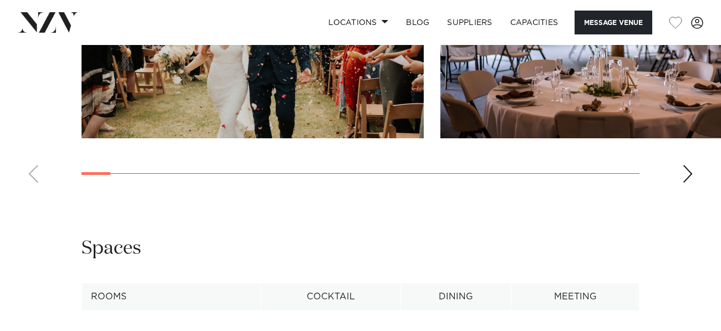
scroll to position [1310, 0]
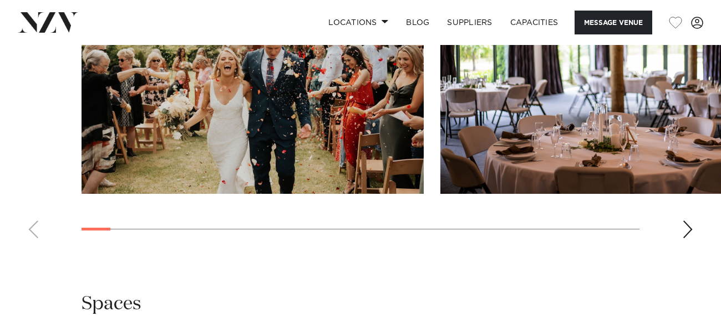
click at [675, 193] on swiper-container at bounding box center [360, 94] width 721 height 305
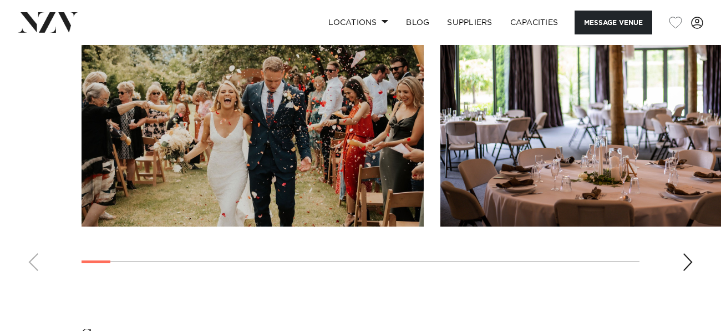
scroll to position [1271, 0]
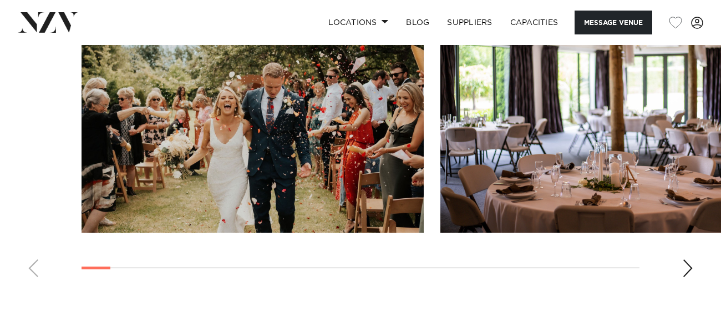
click at [675, 193] on img "2 / 30" at bounding box center [612, 106] width 342 height 251
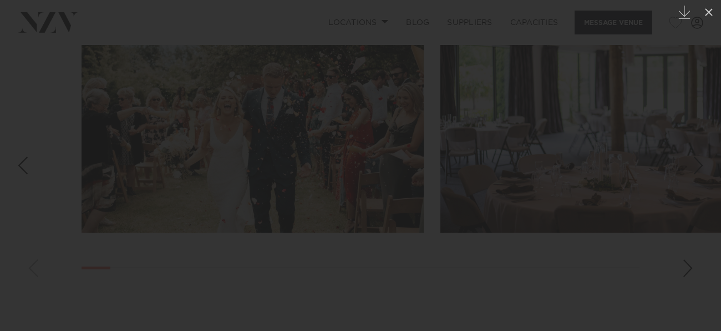
click at [675, 193] on div at bounding box center [360, 165] width 721 height 331
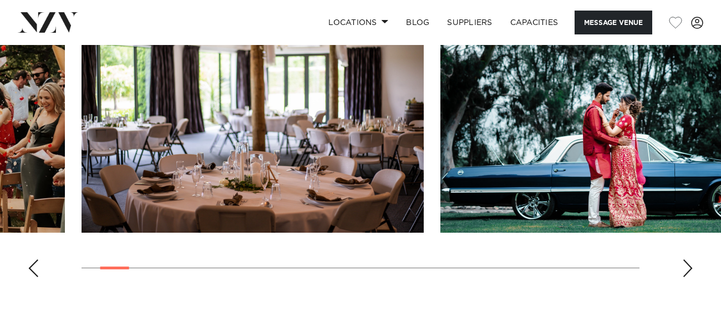
click at [675, 193] on img "3 / 30" at bounding box center [612, 106] width 342 height 251
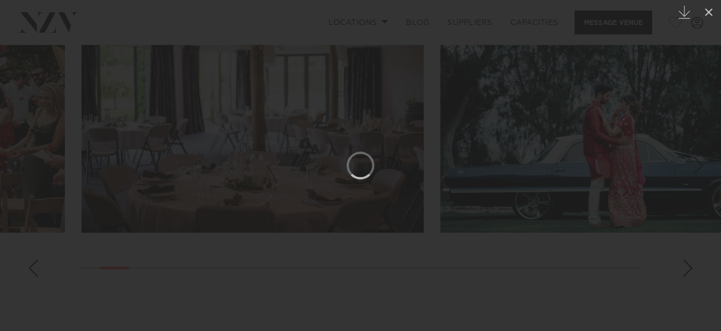
click at [720, 281] on div at bounding box center [360, 165] width 721 height 331
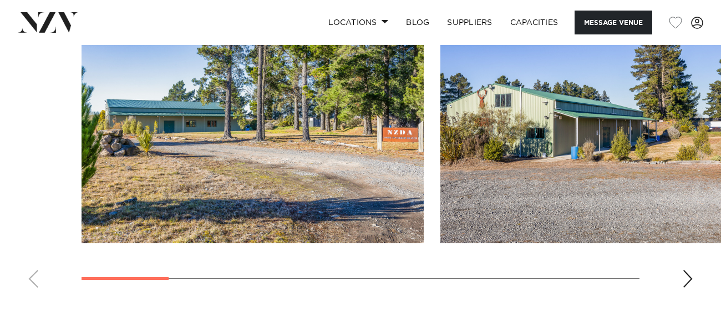
scroll to position [1027, 0]
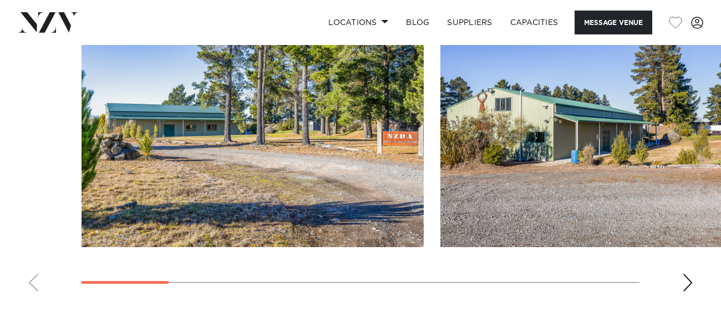
click at [680, 273] on swiper-container at bounding box center [360, 148] width 721 height 305
click at [684, 276] on div "Next slide" at bounding box center [687, 283] width 11 height 18
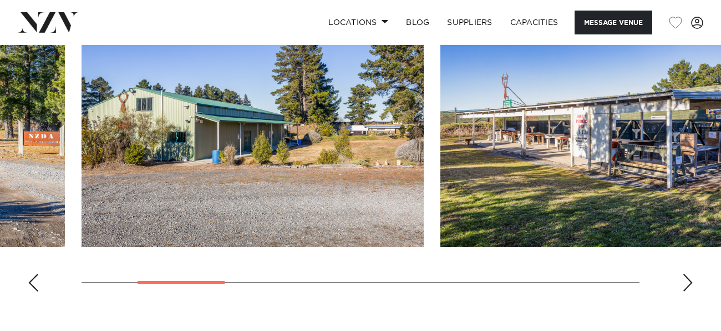
click at [684, 276] on div "Next slide" at bounding box center [687, 283] width 11 height 18
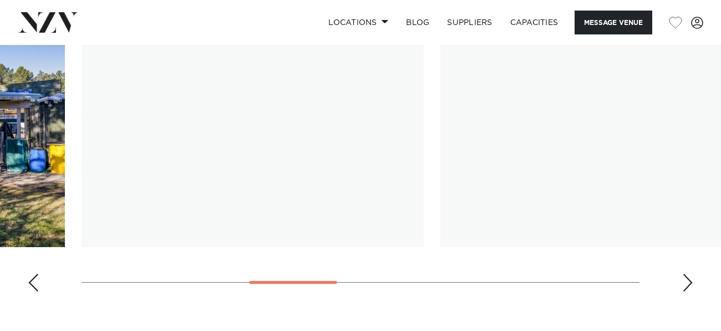
click at [684, 276] on div "Next slide" at bounding box center [687, 283] width 11 height 18
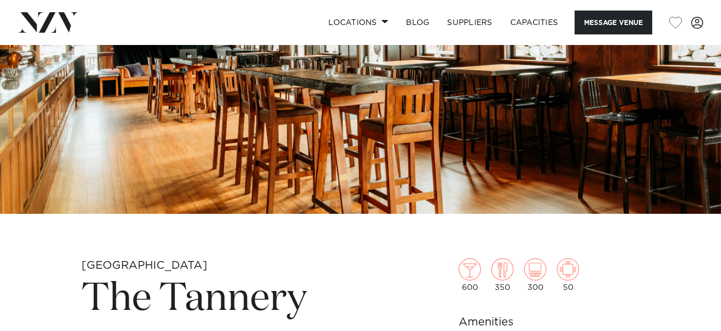
scroll to position [171, 0]
